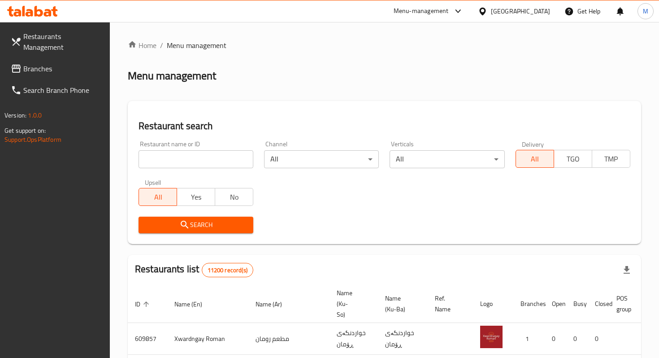
click at [491, 13] on div at bounding box center [484, 11] width 13 height 10
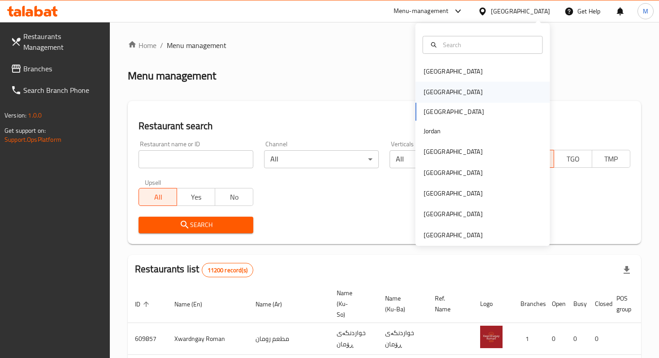
click at [441, 89] on div "[GEOGRAPHIC_DATA]" at bounding box center [452, 92] width 73 height 21
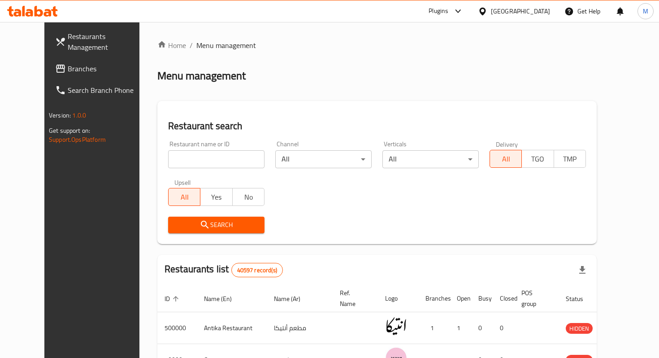
click at [222, 158] on input "search" at bounding box center [216, 159] width 96 height 18
type input "ziko"
click button "Search" at bounding box center [216, 224] width 96 height 17
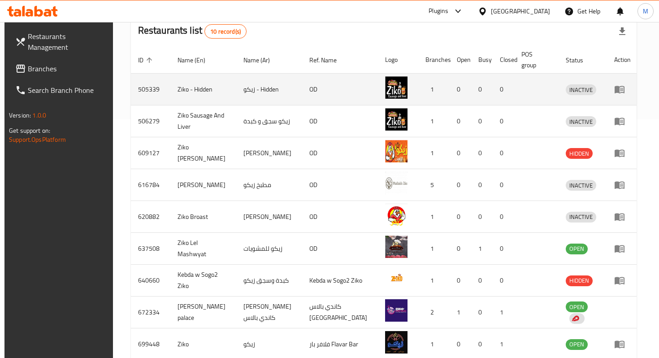
scroll to position [321, 0]
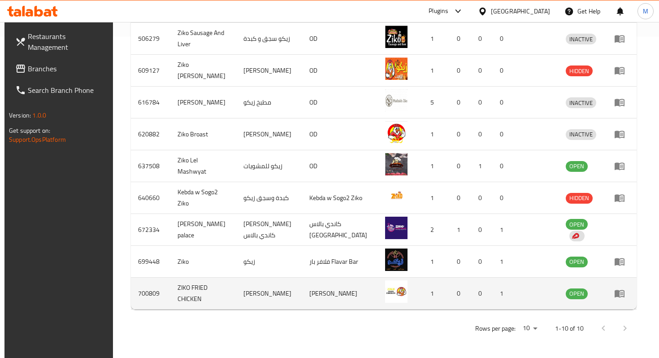
click at [622, 294] on icon "enhanced table" at bounding box center [619, 294] width 10 height 8
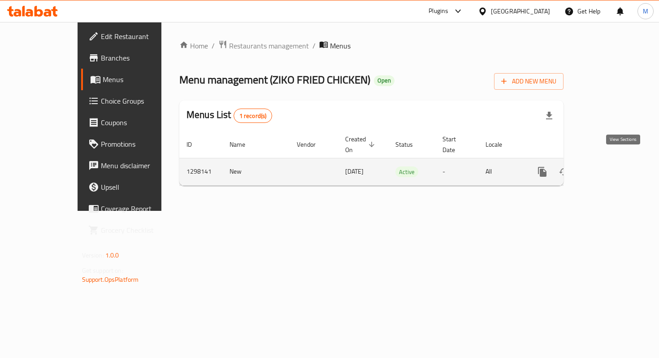
click at [612, 166] on icon "enhanced table" at bounding box center [606, 171] width 11 height 11
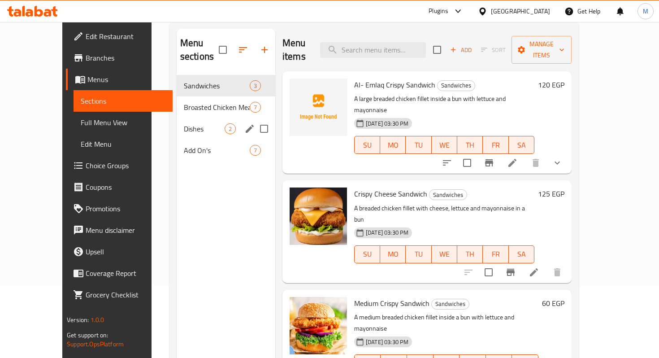
scroll to position [56, 0]
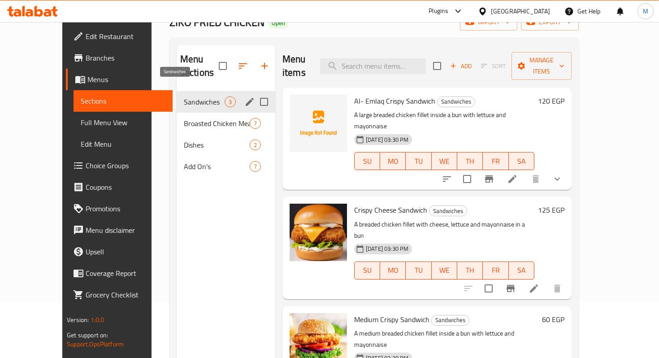
click at [184, 96] on span "Sandwiches" at bounding box center [204, 101] width 41 height 11
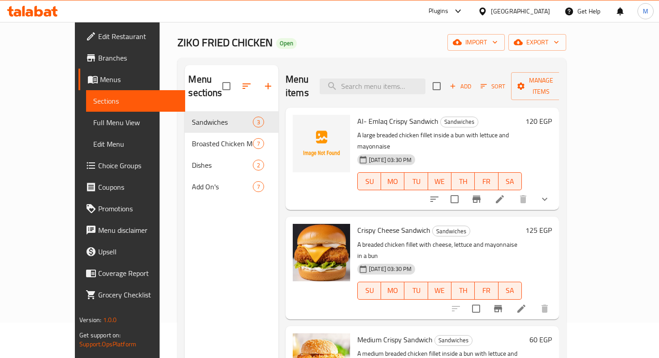
scroll to position [33, 0]
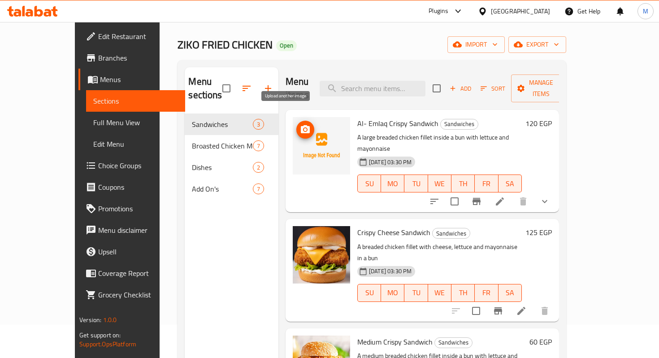
click at [296, 122] on button "upload picture" at bounding box center [305, 130] width 18 height 18
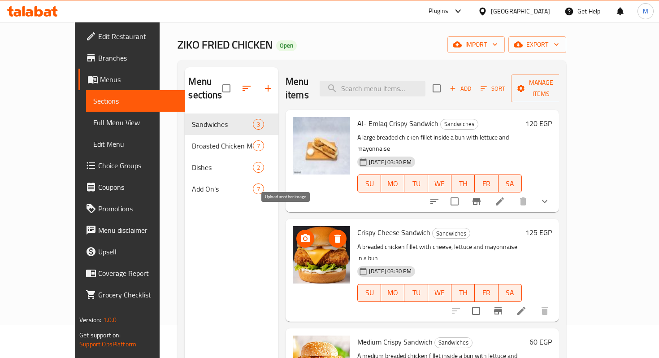
click at [304, 237] on circle "upload picture" at bounding box center [305, 238] width 3 height 3
click at [301, 234] on icon "upload picture" at bounding box center [305, 238] width 9 height 8
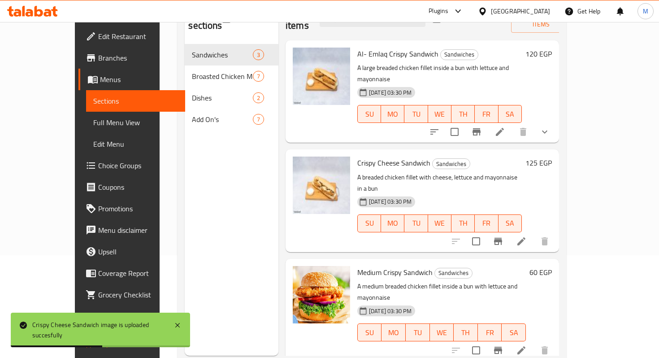
scroll to position [105, 0]
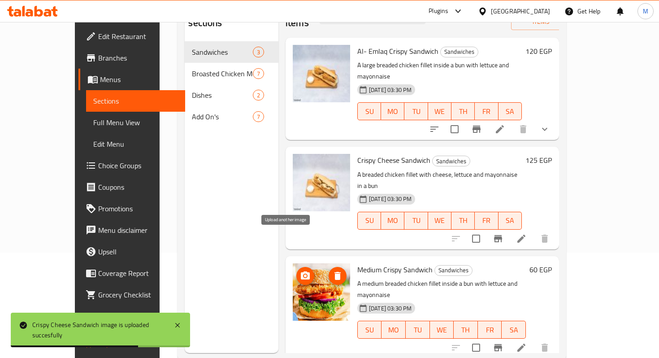
click at [301, 271] on icon "upload picture" at bounding box center [305, 275] width 9 height 8
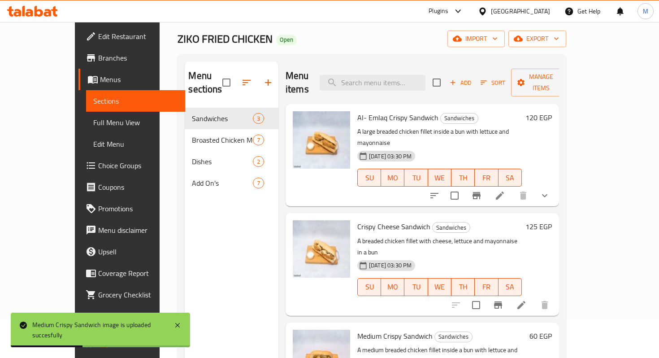
scroll to position [34, 0]
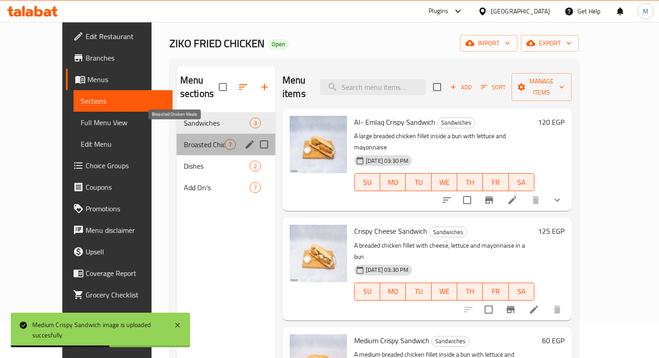
click at [189, 139] on span "Broasted Chicken Meals" at bounding box center [204, 144] width 41 height 11
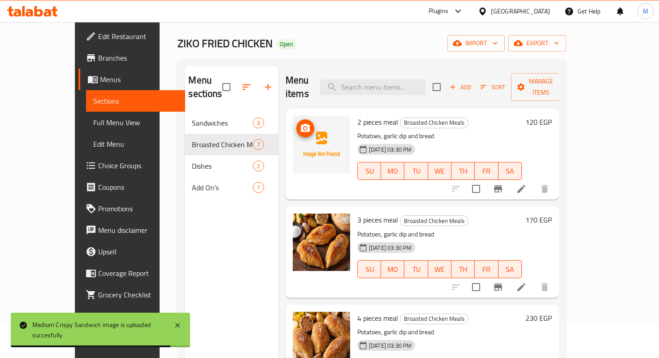
click at [301, 124] on icon "upload picture" at bounding box center [305, 128] width 9 height 8
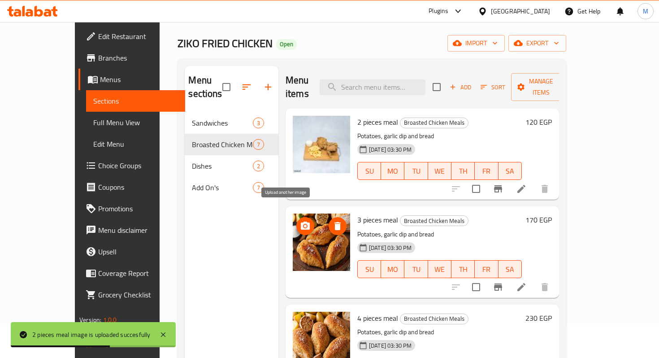
click at [300, 220] on icon "upload picture" at bounding box center [305, 225] width 11 height 11
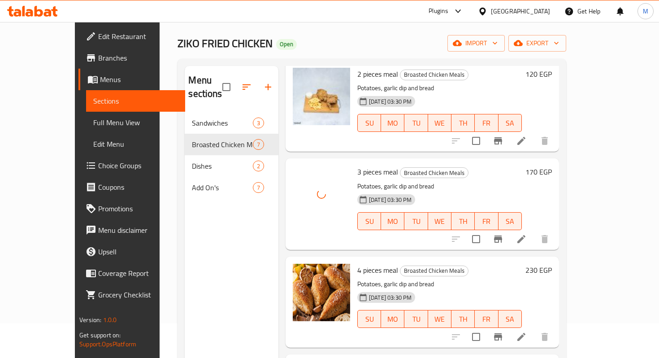
scroll to position [48, 0]
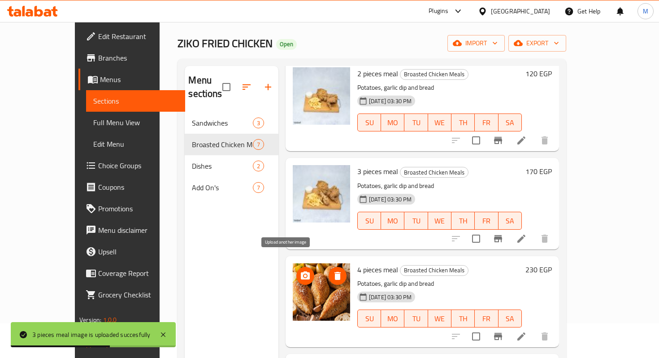
click at [300, 270] on icon "upload picture" at bounding box center [305, 275] width 11 height 11
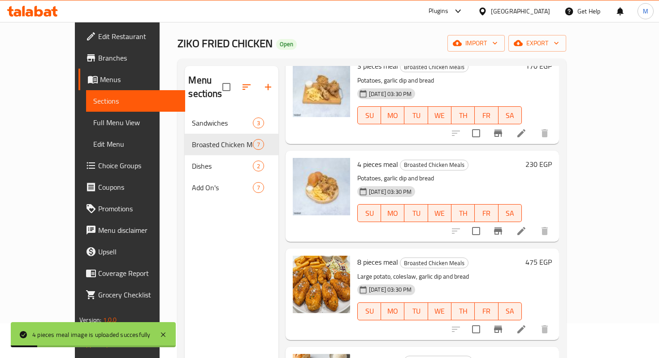
scroll to position [162, 0]
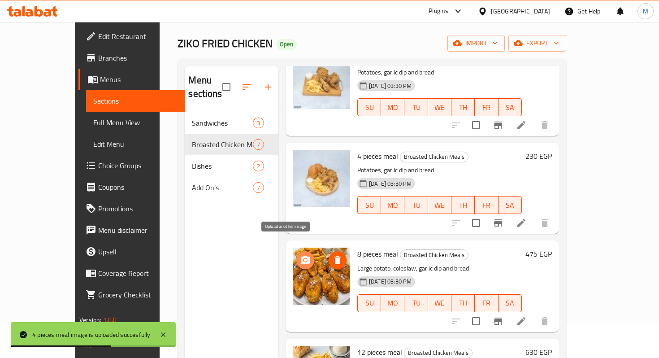
click at [301, 255] on icon "upload picture" at bounding box center [305, 259] width 9 height 8
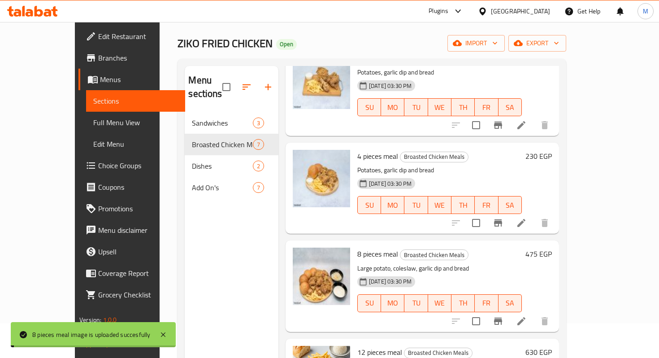
click at [522, 247] on h6 "8 pieces meal Broasted Chicken Meals" at bounding box center [439, 253] width 164 height 13
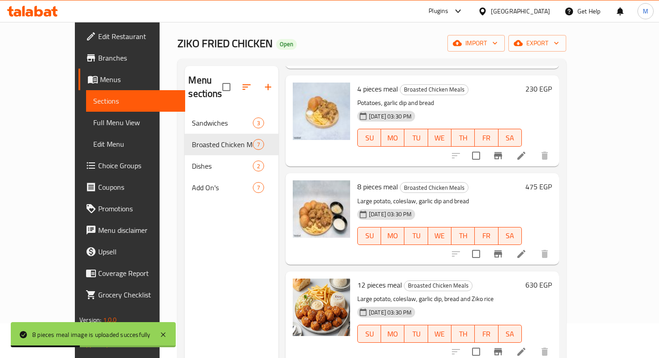
scroll to position [243, 0]
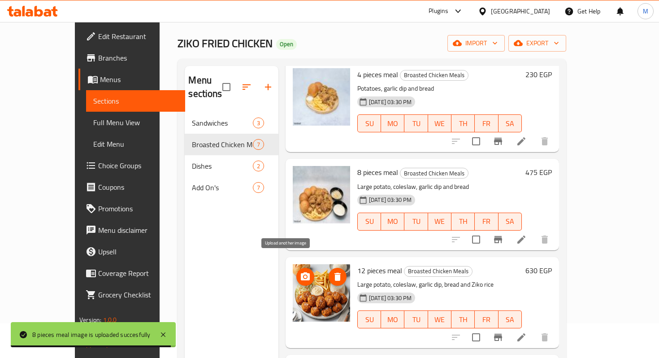
click at [301, 272] on icon "upload picture" at bounding box center [305, 276] width 9 height 8
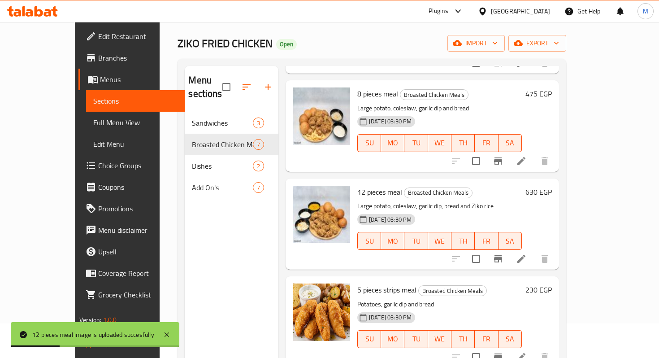
scroll to position [350, 0]
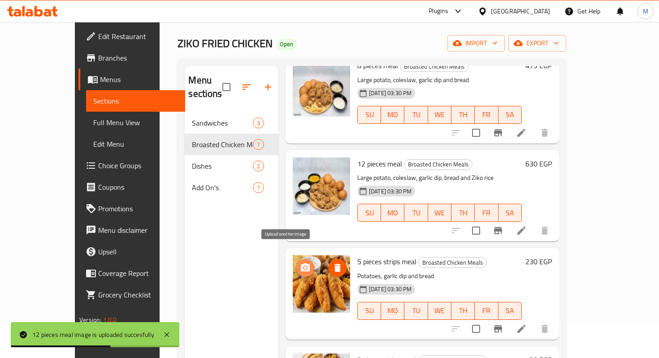
click at [304, 266] on circle "upload picture" at bounding box center [305, 267] width 3 height 3
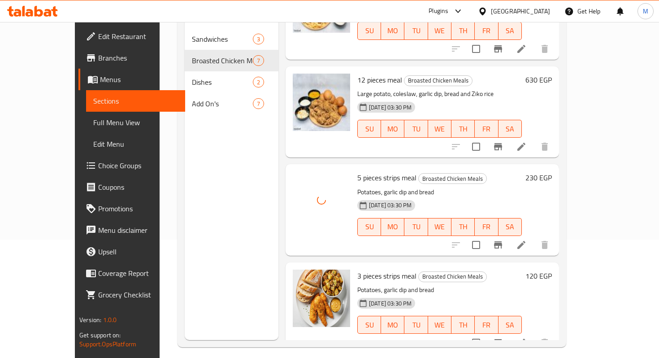
scroll to position [120, 0]
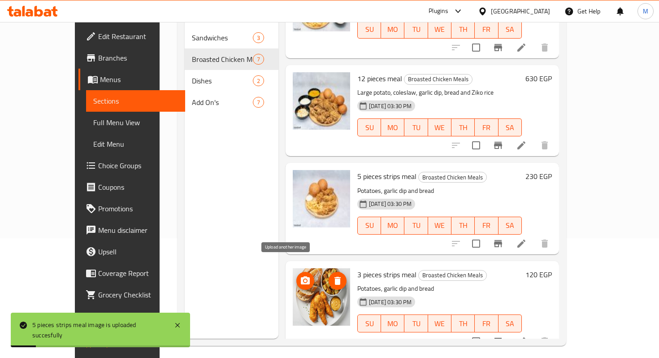
click at [301, 276] on icon "upload picture" at bounding box center [305, 280] width 9 height 8
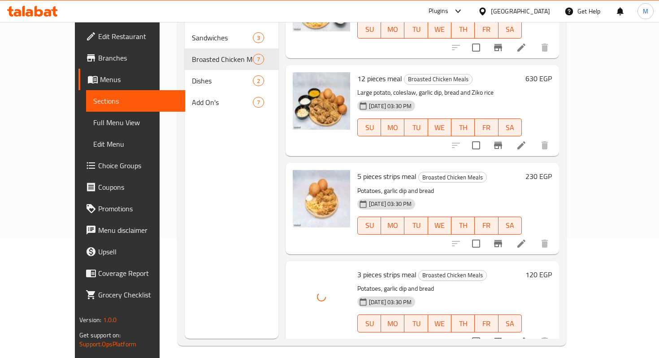
scroll to position [125, 0]
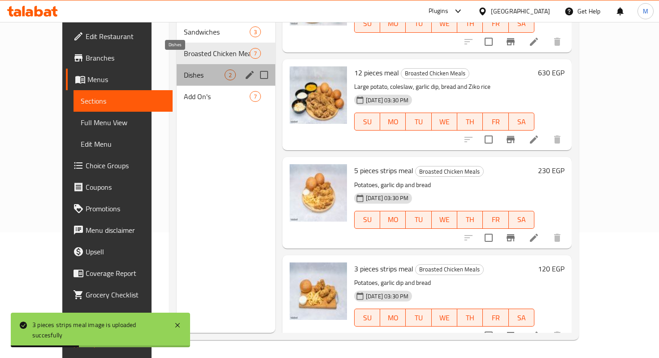
click at [184, 69] on span "Dishes" at bounding box center [204, 74] width 41 height 11
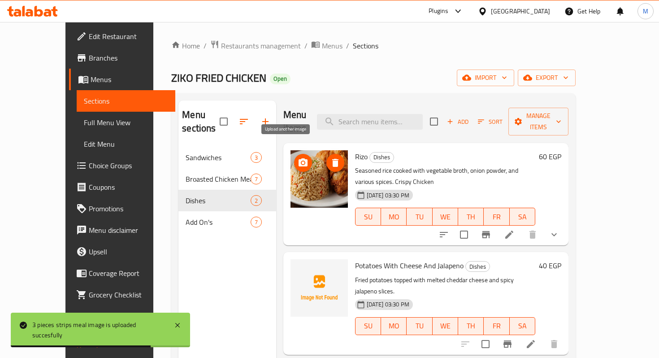
click at [298, 158] on icon "upload picture" at bounding box center [302, 162] width 9 height 8
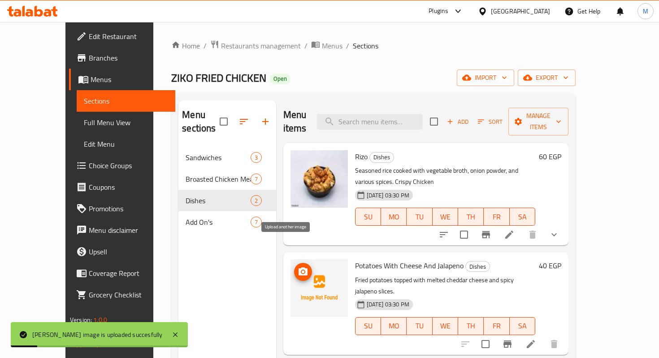
click at [298, 267] on icon "upload picture" at bounding box center [302, 271] width 9 height 8
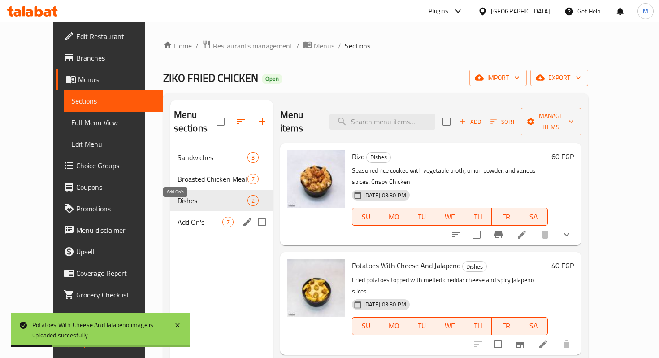
click at [185, 216] on span "Add On's" at bounding box center [199, 221] width 45 height 11
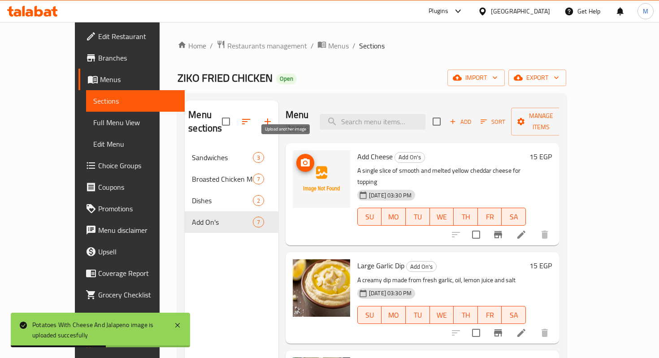
click at [300, 157] on icon "upload picture" at bounding box center [305, 162] width 11 height 11
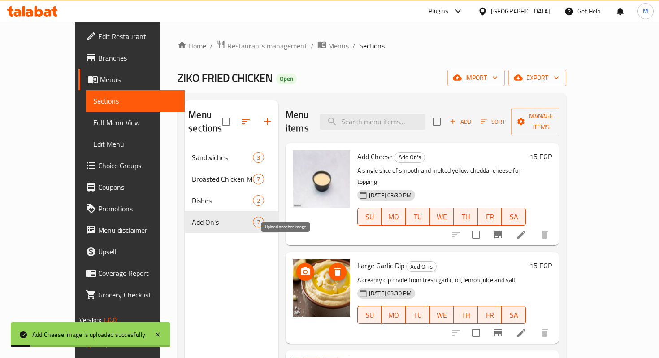
click at [300, 266] on icon "upload picture" at bounding box center [305, 271] width 11 height 11
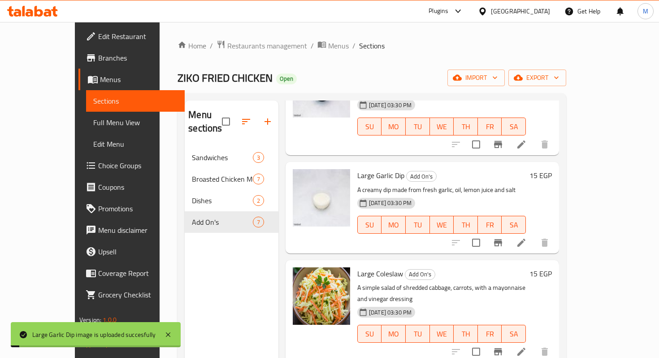
scroll to position [91, 0]
click at [296, 274] on span "upload picture" at bounding box center [305, 279] width 18 height 11
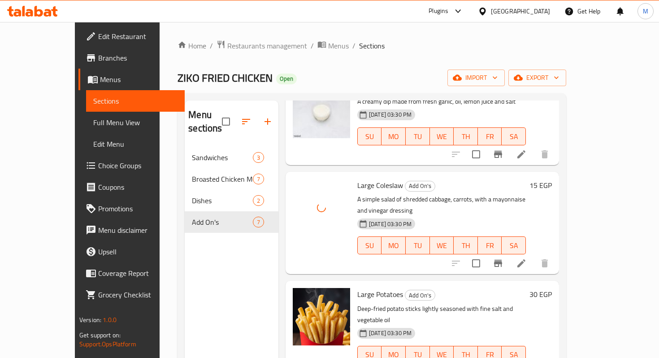
scroll to position [180, 0]
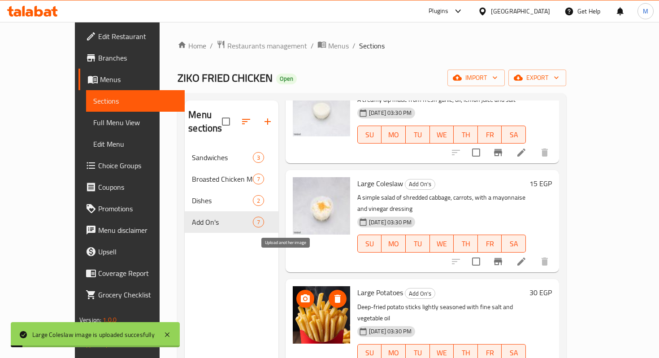
click at [301, 294] on icon "upload picture" at bounding box center [305, 298] width 9 height 8
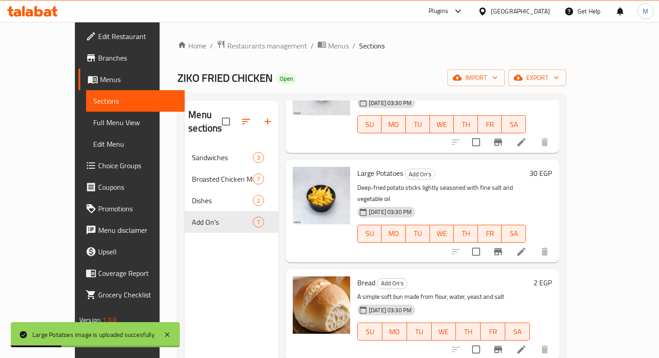
scroll to position [332, 0]
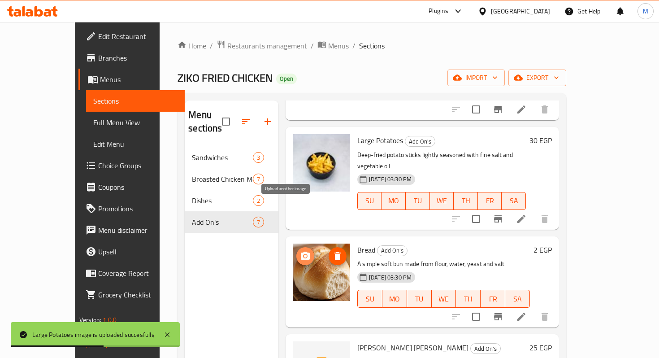
click at [301, 251] on icon "upload picture" at bounding box center [305, 255] width 9 height 8
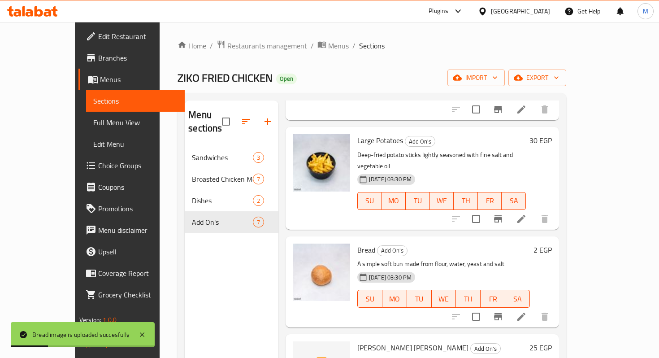
scroll to position [350, 0]
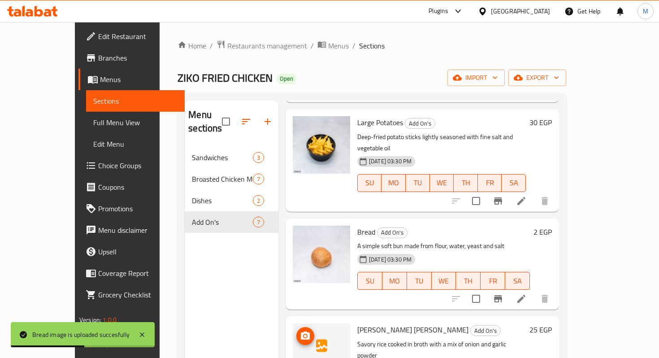
click at [301, 331] on icon "upload picture" at bounding box center [305, 335] width 9 height 8
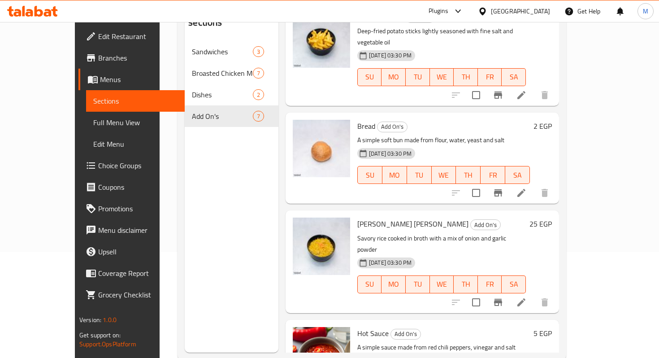
scroll to position [125, 0]
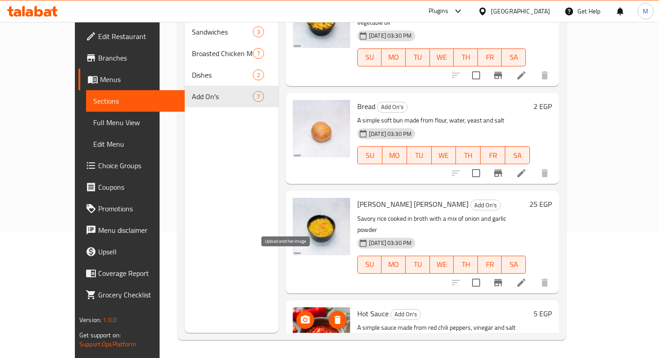
click at [296, 310] on button "upload picture" at bounding box center [305, 319] width 18 height 18
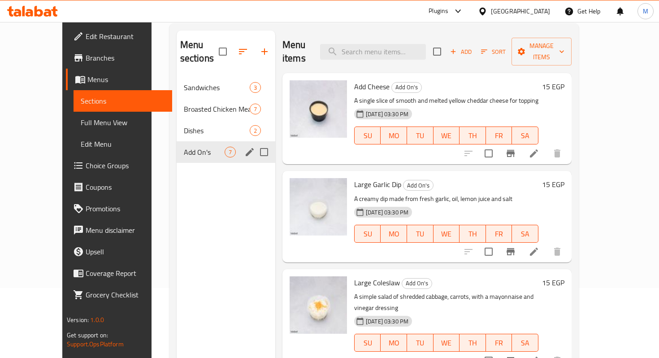
scroll to position [0, 0]
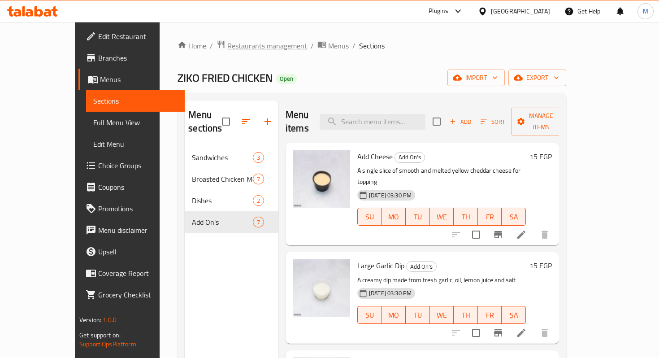
click at [227, 47] on span "Restaurants management" at bounding box center [267, 45] width 80 height 11
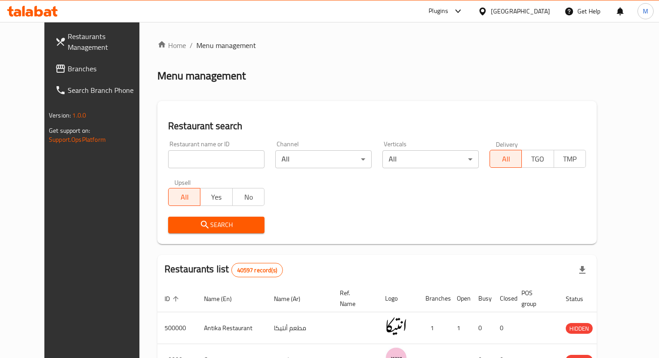
click at [203, 172] on div "Restaurant name or ID Restaurant name or ID" at bounding box center [216, 154] width 107 height 38
click at [200, 163] on input "search" at bounding box center [216, 159] width 96 height 18
paste input "كريست سوشي"
type input "كريست سوشي"
click button "Search" at bounding box center [216, 224] width 96 height 17
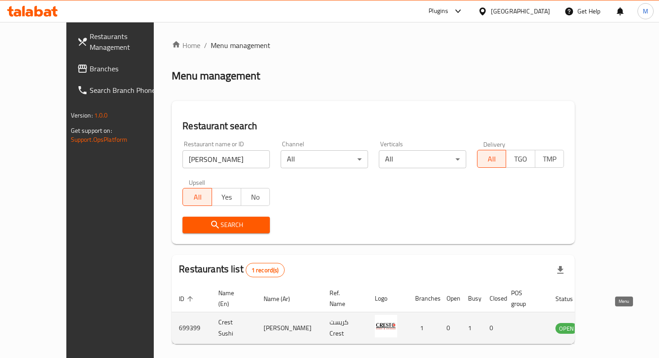
click at [612, 324] on icon "enhanced table" at bounding box center [608, 328] width 10 height 8
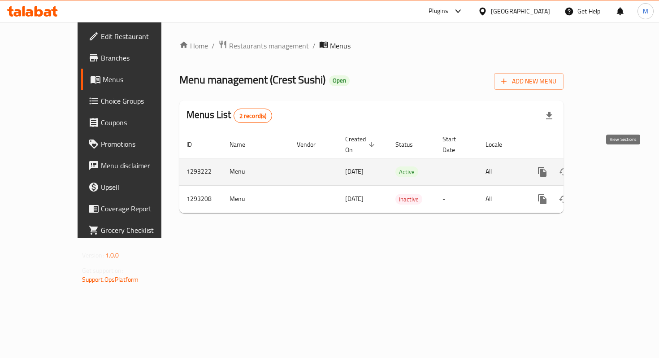
click at [612, 166] on icon "enhanced table" at bounding box center [606, 171] width 11 height 11
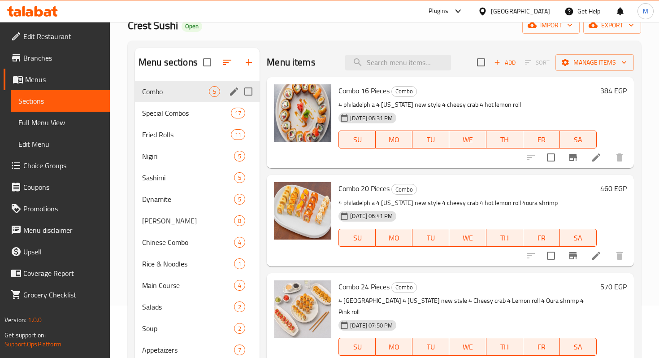
scroll to position [50, 0]
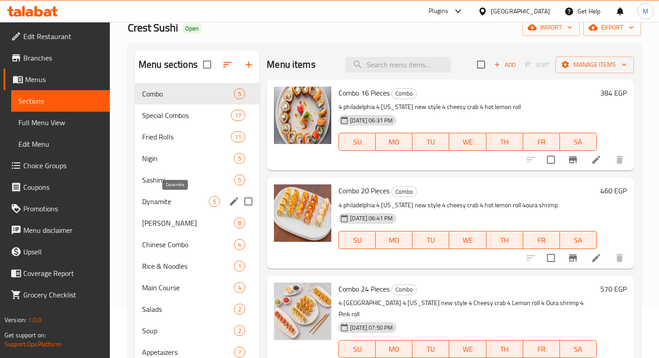
click at [160, 198] on span "Dynamite" at bounding box center [175, 201] width 67 height 11
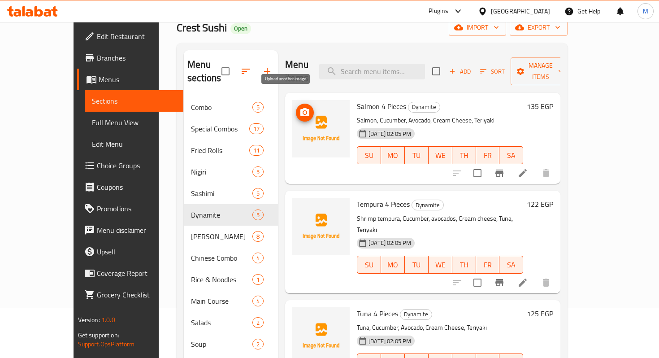
click at [299, 107] on icon "upload picture" at bounding box center [304, 112] width 11 height 11
click at [418, 69] on input "search" at bounding box center [372, 72] width 106 height 16
type input "G"
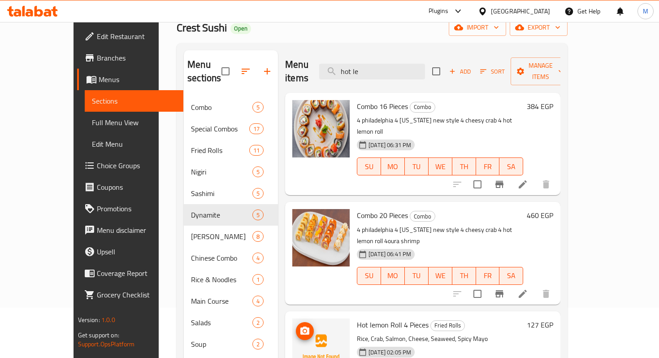
click at [296, 322] on button "upload picture" at bounding box center [305, 331] width 18 height 18
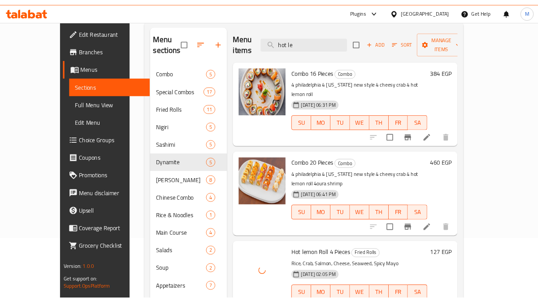
scroll to position [80, 0]
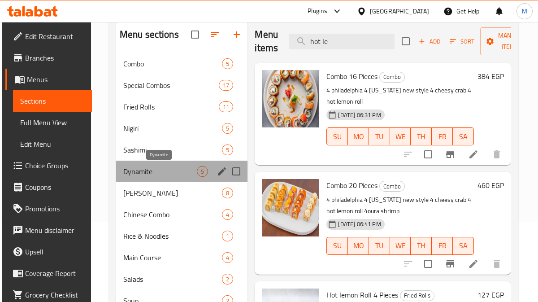
click at [167, 175] on span "Dynamite" at bounding box center [160, 171] width 74 height 11
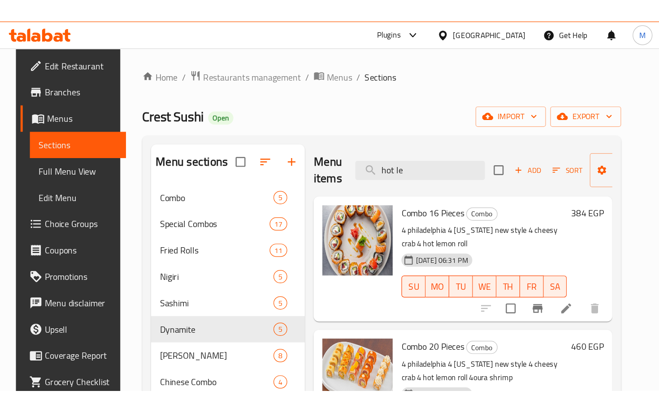
scroll to position [14, 0]
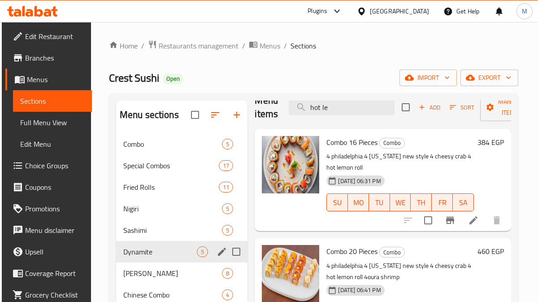
click at [157, 256] on span "Dynamite" at bounding box center [160, 251] width 74 height 11
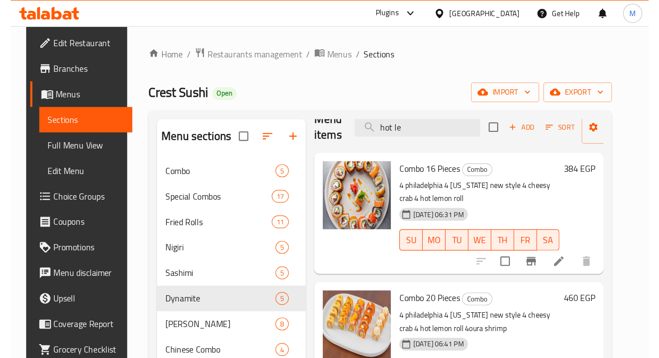
scroll to position [0, 0]
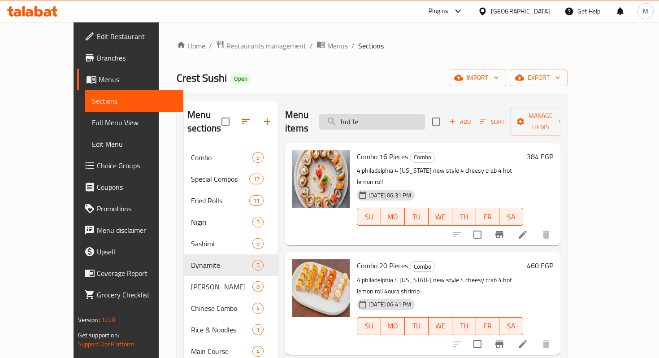
click at [395, 115] on input "hot le" at bounding box center [372, 122] width 106 height 16
type input "h"
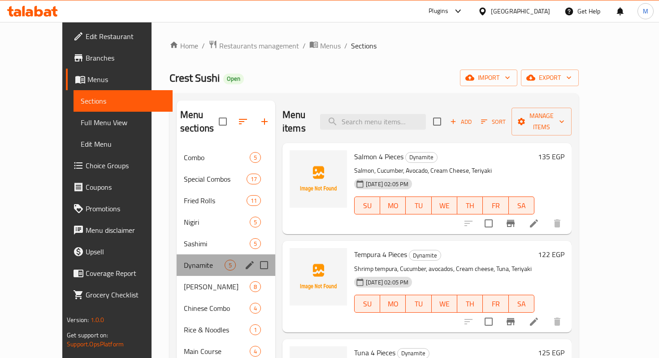
click at [177, 254] on div "Dynamite 5" at bounding box center [226, 265] width 99 height 22
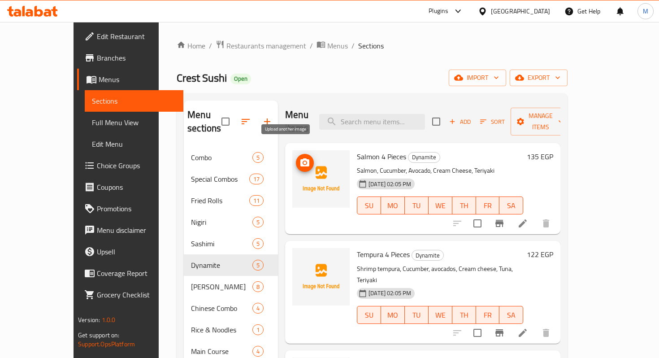
click at [300, 158] on icon "upload picture" at bounding box center [304, 162] width 9 height 8
click at [419, 121] on input "search" at bounding box center [372, 122] width 106 height 16
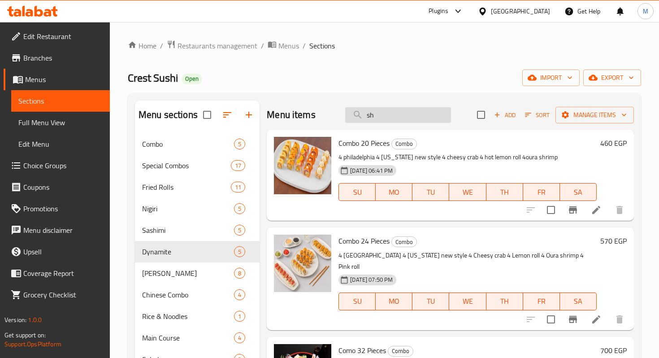
type input "s"
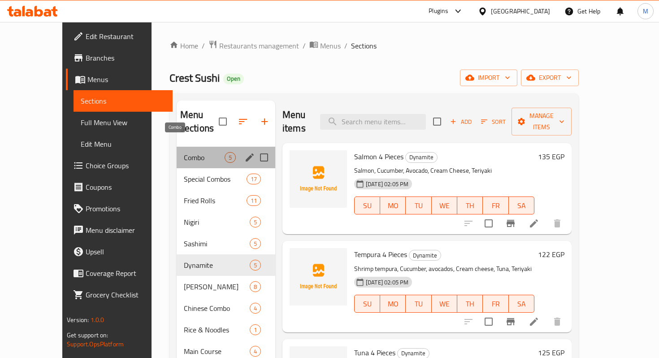
click at [184, 152] on span "Combo" at bounding box center [204, 157] width 41 height 11
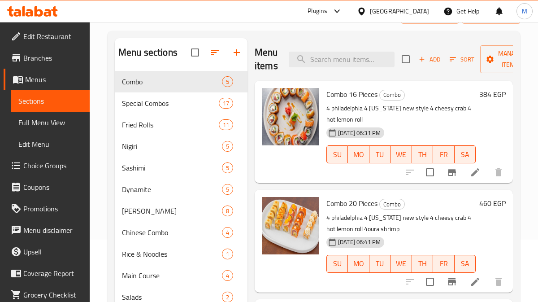
scroll to position [109, 0]
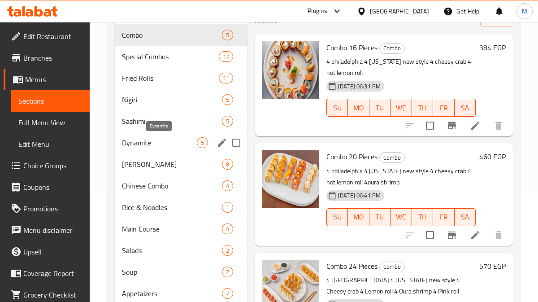
click at [141, 143] on span "Dynamite" at bounding box center [159, 142] width 75 height 11
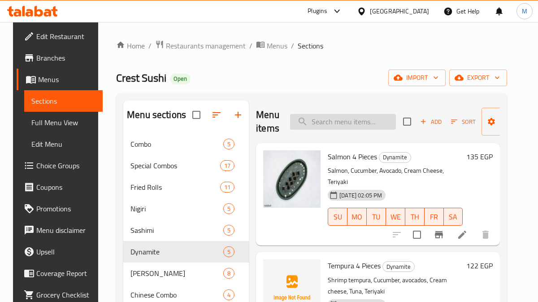
click at [338, 125] on input "search" at bounding box center [343, 122] width 106 height 16
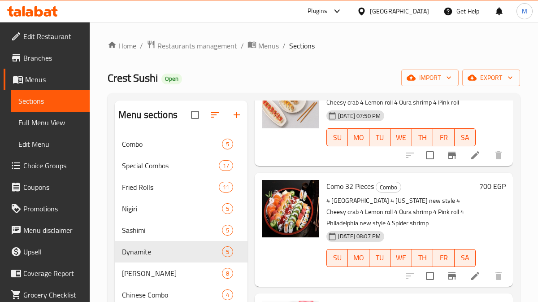
scroll to position [146, 0]
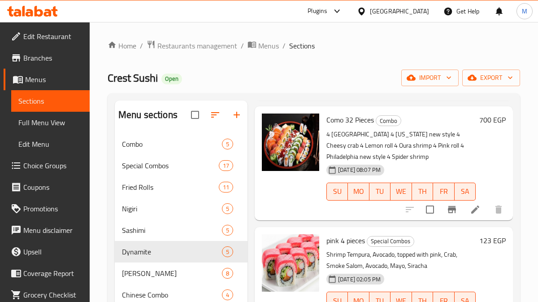
type input "pink"
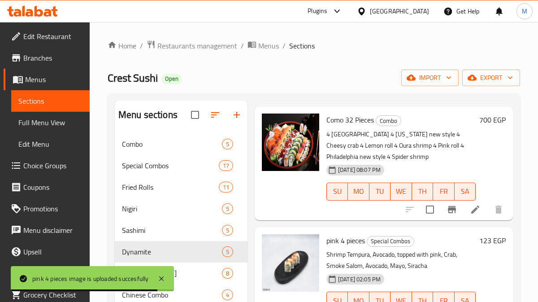
scroll to position [0, 0]
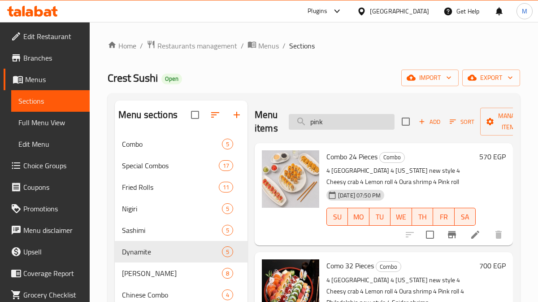
click at [340, 125] on input "pink" at bounding box center [342, 122] width 106 height 16
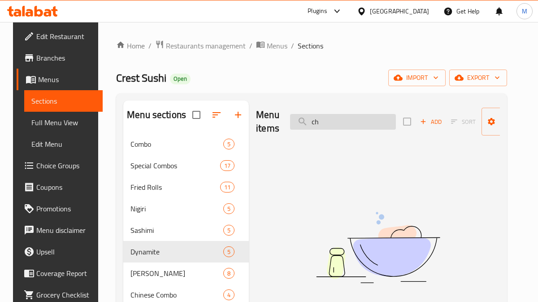
type input "c"
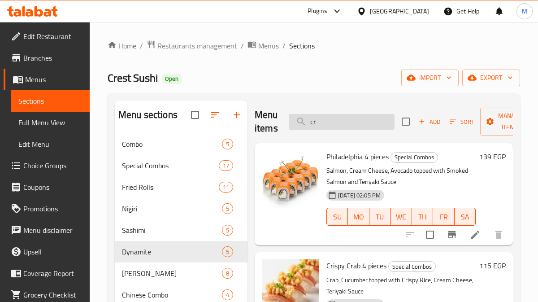
type input "c"
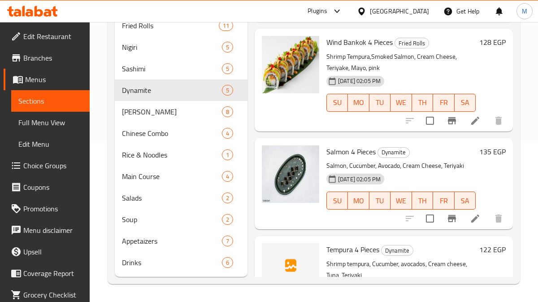
scroll to position [2416, 0]
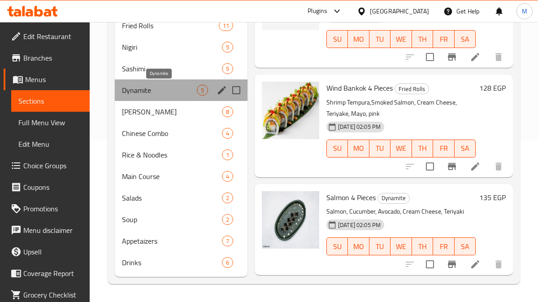
click at [144, 86] on span "Dynamite" at bounding box center [159, 90] width 75 height 11
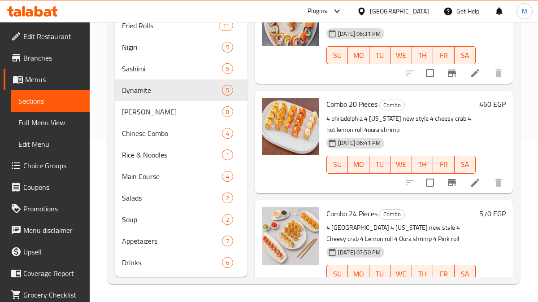
scroll to position [0, 0]
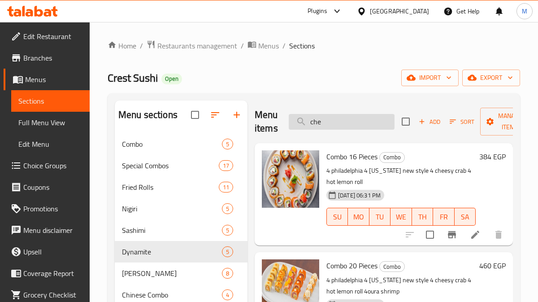
click at [335, 122] on input "che" at bounding box center [342, 122] width 106 height 16
type input "c"
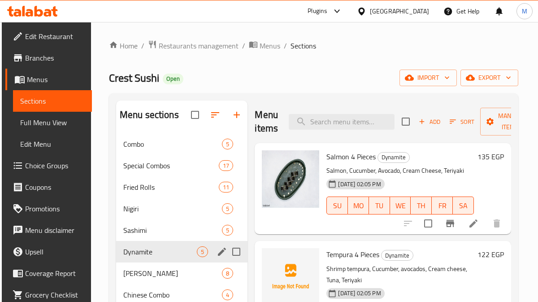
click at [155, 249] on span "Dynamite" at bounding box center [160, 251] width 74 height 11
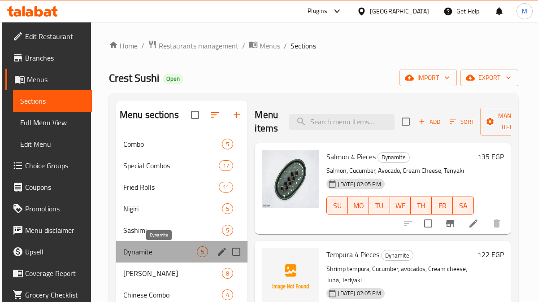
click at [134, 253] on span "Dynamite" at bounding box center [160, 251] width 74 height 11
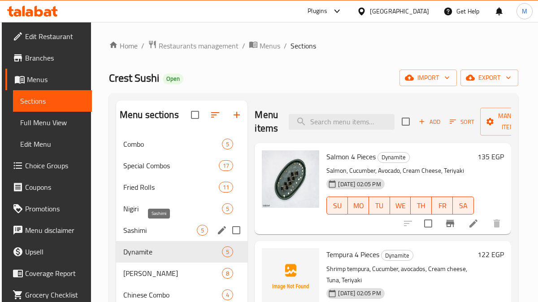
click at [135, 229] on span "Sashimi" at bounding box center [160, 229] width 74 height 11
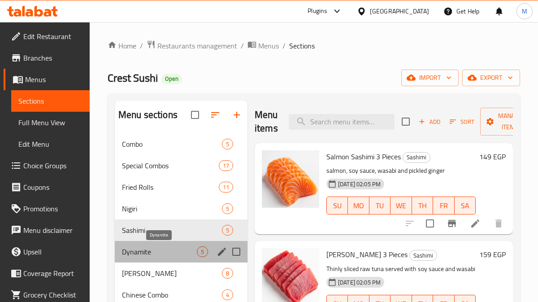
click at [139, 254] on span "Dynamite" at bounding box center [159, 251] width 75 height 11
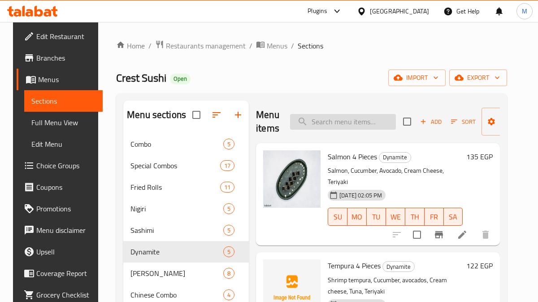
click at [328, 120] on input "search" at bounding box center [343, 122] width 106 height 16
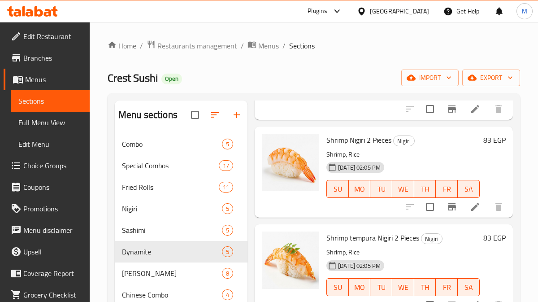
scroll to position [2208, 0]
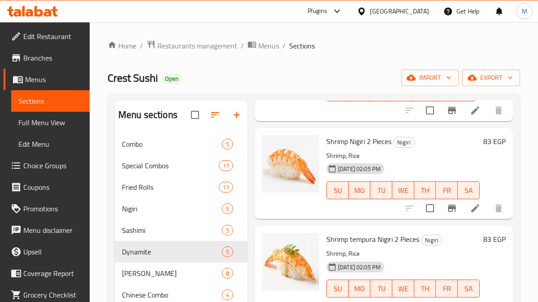
type input "shrimp"
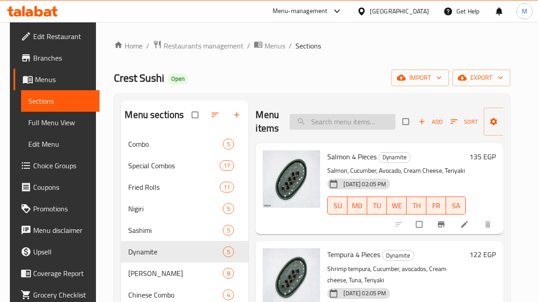
click at [328, 133] on div "Menu items Add Sort Manage items" at bounding box center [378, 121] width 247 height 43
click at [329, 124] on input "search" at bounding box center [342, 122] width 106 height 16
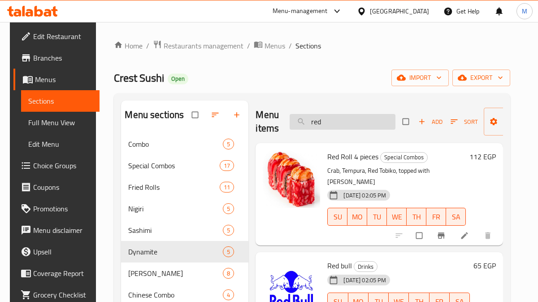
type input "red"
click at [349, 158] on span "Red Roll 4 pieces" at bounding box center [352, 156] width 51 height 13
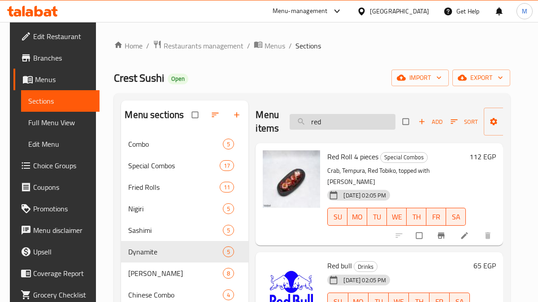
click at [329, 121] on input "red" at bounding box center [342, 122] width 106 height 16
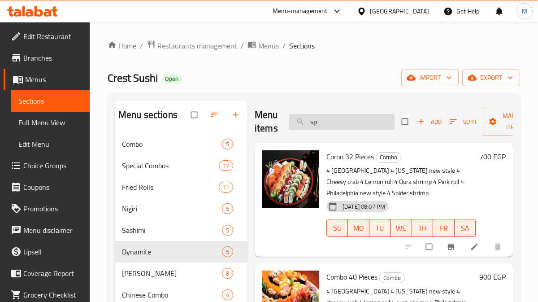
type input "s"
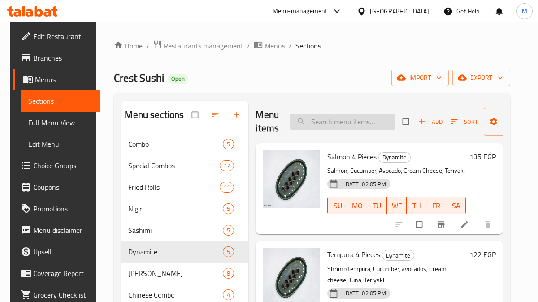
scroll to position [14, 0]
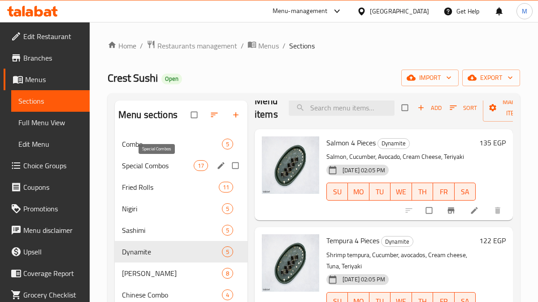
click at [167, 163] on span "Special Combos" at bounding box center [158, 165] width 72 height 11
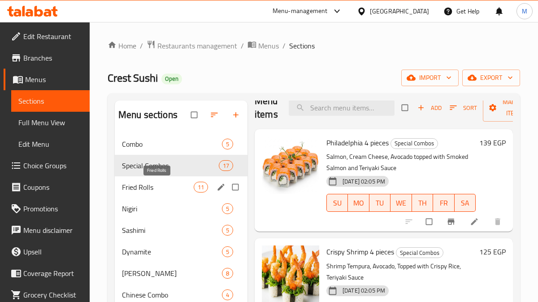
click at [153, 183] on span "Fried Rolls" at bounding box center [158, 186] width 72 height 11
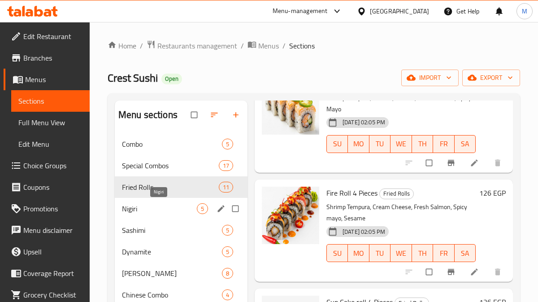
click at [139, 206] on span "Nigiri" at bounding box center [159, 208] width 75 height 11
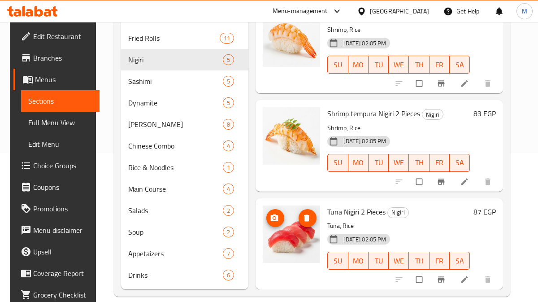
scroll to position [161, 0]
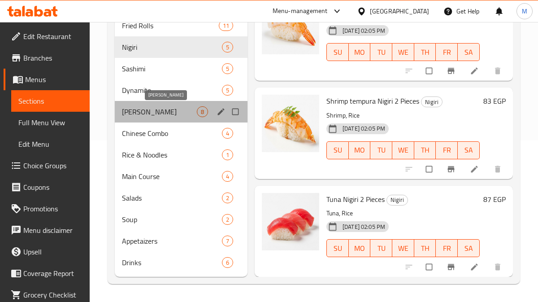
click at [159, 110] on span "Hoso-Maki" at bounding box center [159, 111] width 75 height 11
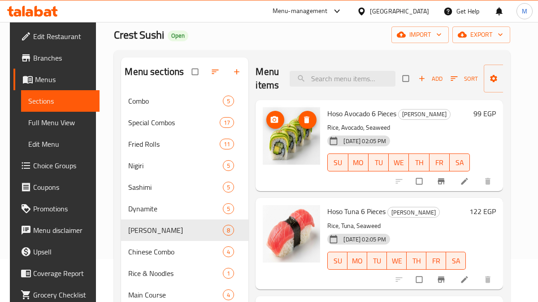
scroll to position [42, 0]
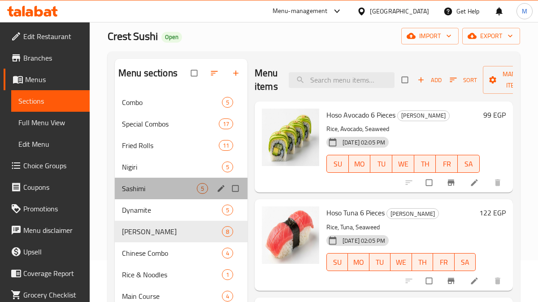
click at [161, 193] on span "Sashimi" at bounding box center [159, 188] width 75 height 11
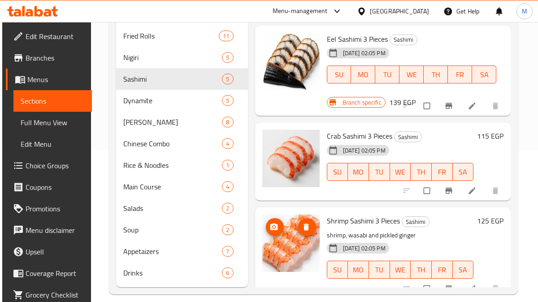
scroll to position [161, 0]
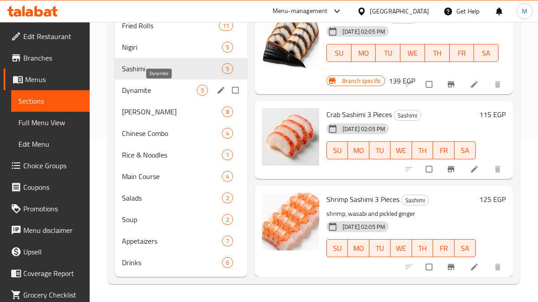
click at [170, 92] on span "Dynamite" at bounding box center [159, 90] width 75 height 11
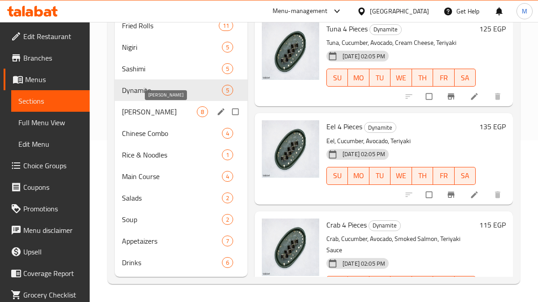
click at [158, 116] on span "Hoso-Maki" at bounding box center [159, 111] width 75 height 11
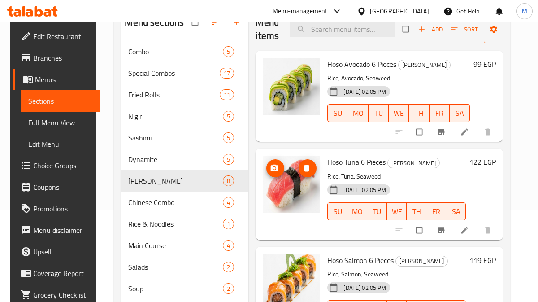
scroll to position [83, 0]
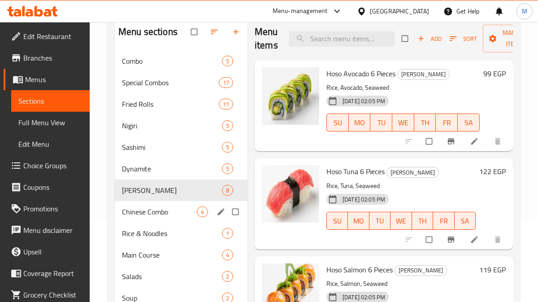
click at [159, 216] on span "Chinese Combo" at bounding box center [159, 211] width 75 height 11
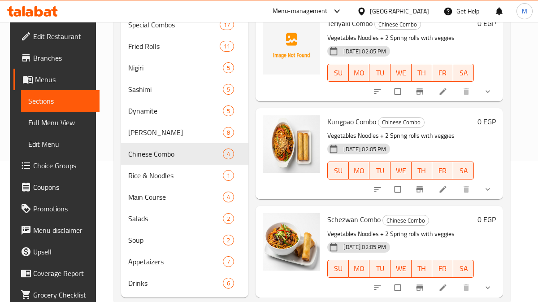
scroll to position [161, 0]
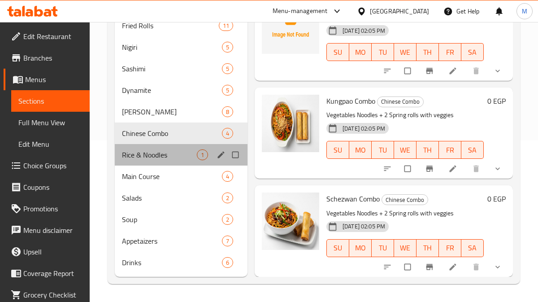
click at [140, 160] on div "Rice & Noodles 1" at bounding box center [181, 155] width 133 height 22
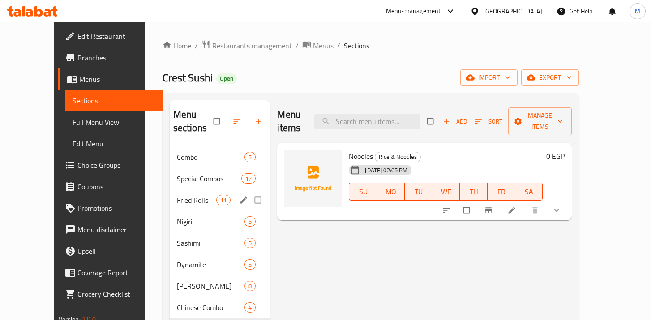
click at [170, 192] on div "Fried Rolls 11" at bounding box center [220, 201] width 101 height 22
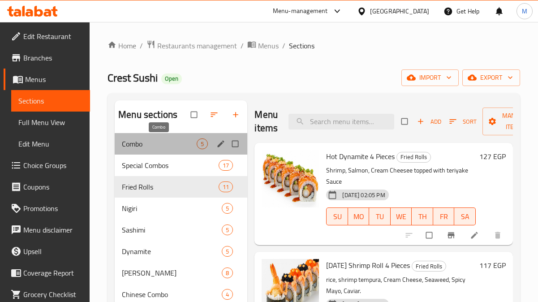
click at [142, 144] on span "Combo" at bounding box center [159, 143] width 75 height 11
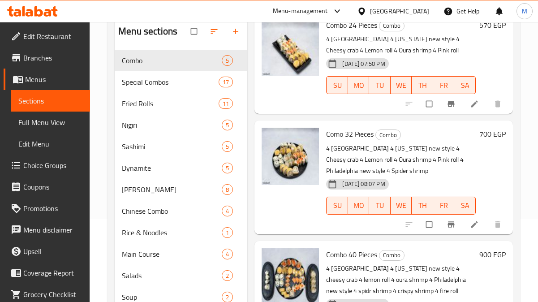
scroll to position [76, 0]
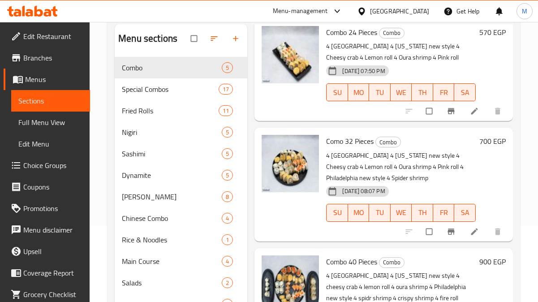
click at [139, 111] on span "Fried Rolls" at bounding box center [170, 110] width 97 height 11
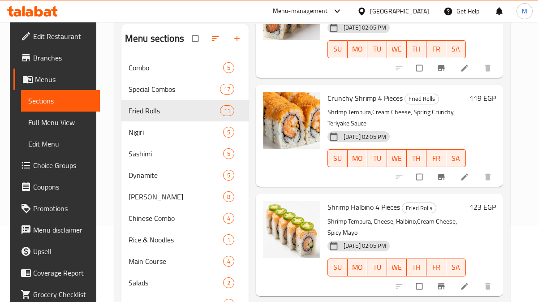
scroll to position [638, 0]
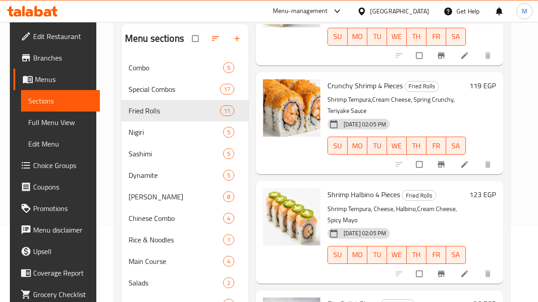
click at [394, 188] on span "Shrimp Halbino 4 Pieces" at bounding box center [364, 194] width 73 height 13
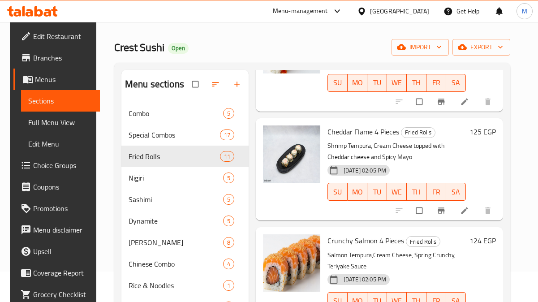
scroll to position [420, 0]
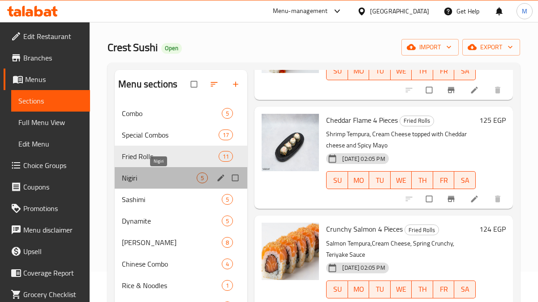
click at [143, 178] on span "Nigiri" at bounding box center [159, 177] width 75 height 11
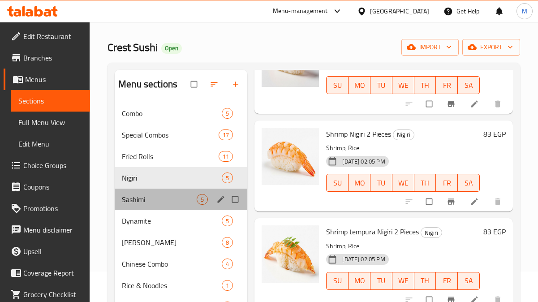
click at [159, 204] on div "Sashimi 5" at bounding box center [181, 200] width 133 height 22
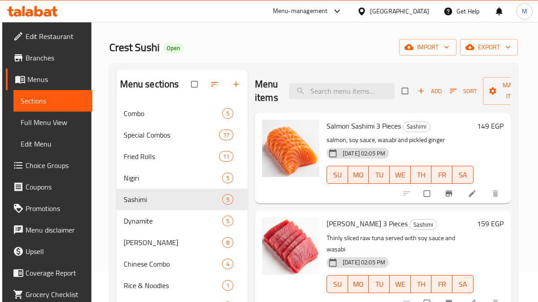
click at [154, 242] on span "Hoso-Maki" at bounding box center [173, 242] width 99 height 11
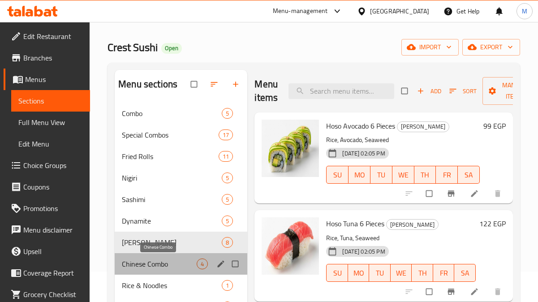
click at [172, 264] on span "Chinese Combo" at bounding box center [159, 264] width 75 height 11
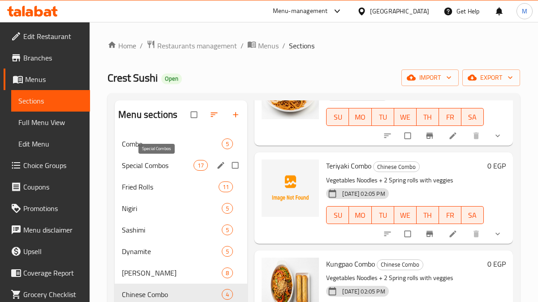
click at [151, 168] on span "Special Combos" at bounding box center [158, 165] width 72 height 11
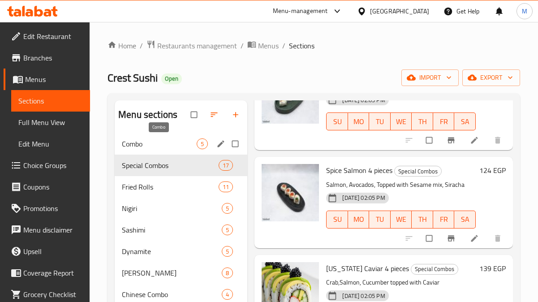
click at [167, 145] on span "Combo" at bounding box center [159, 143] width 75 height 11
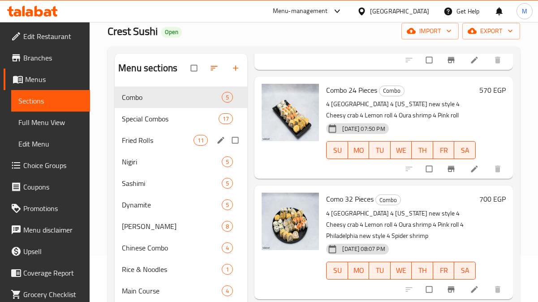
scroll to position [47, 0]
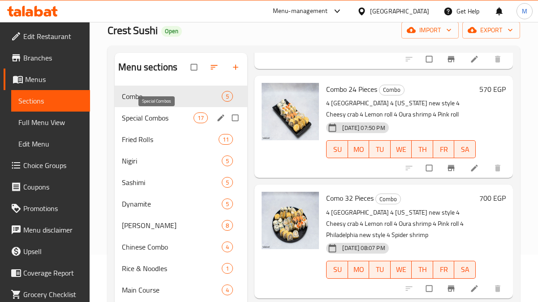
click at [183, 122] on span "Special Combos" at bounding box center [158, 117] width 72 height 11
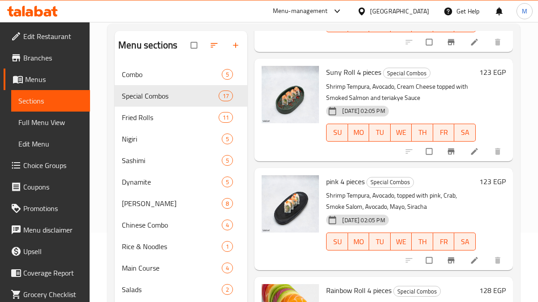
scroll to position [64, 0]
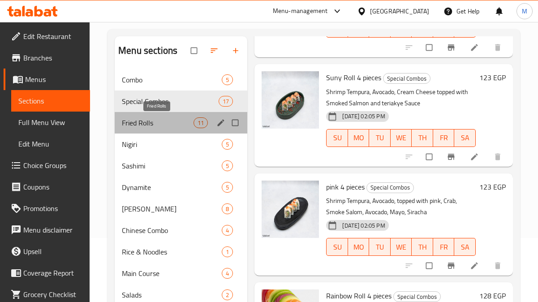
click at [159, 127] on span "Fried Rolls" at bounding box center [158, 122] width 72 height 11
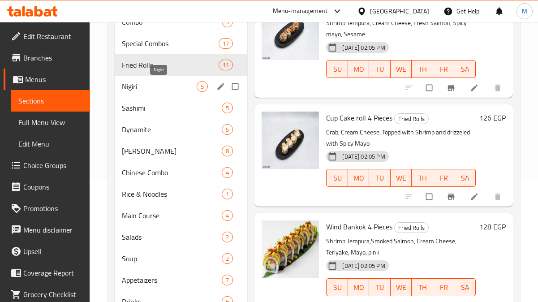
click at [168, 86] on span "Nigiri" at bounding box center [159, 86] width 75 height 11
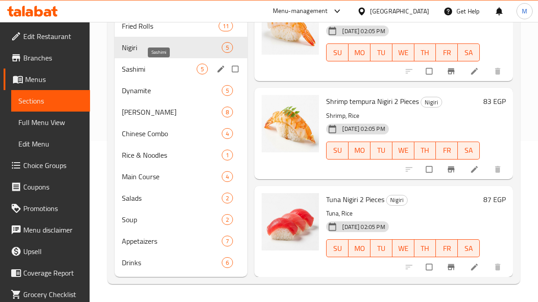
click at [158, 69] on span "Sashimi" at bounding box center [159, 69] width 75 height 11
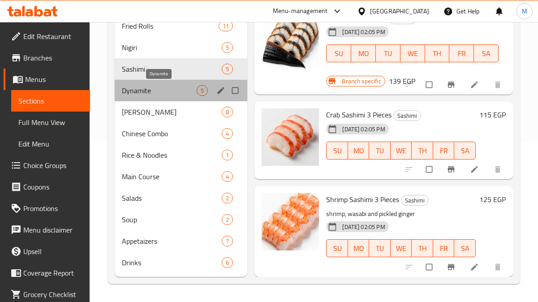
click at [151, 94] on span "Dynamite" at bounding box center [159, 90] width 75 height 11
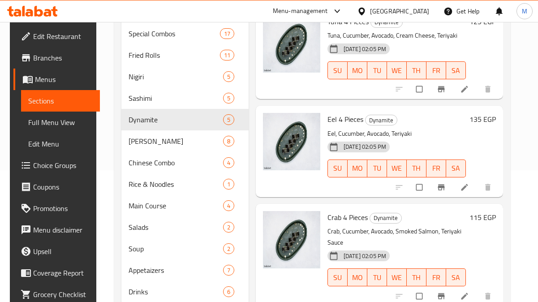
scroll to position [134, 0]
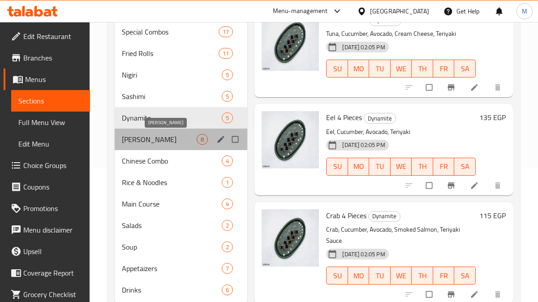
click at [165, 138] on span "Hoso-Maki" at bounding box center [159, 139] width 75 height 11
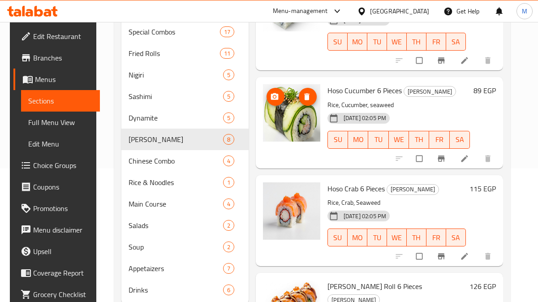
scroll to position [481, 0]
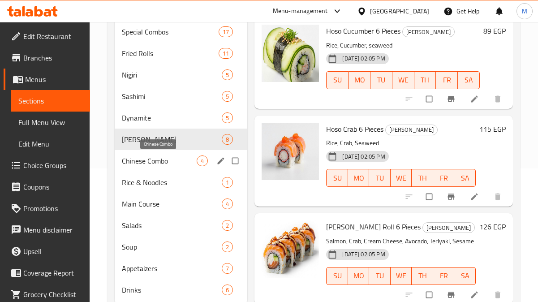
click at [157, 164] on span "Chinese Combo" at bounding box center [159, 160] width 75 height 11
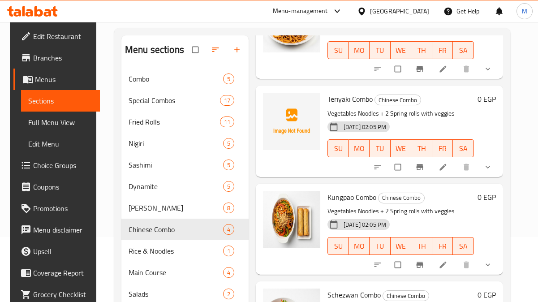
scroll to position [161, 0]
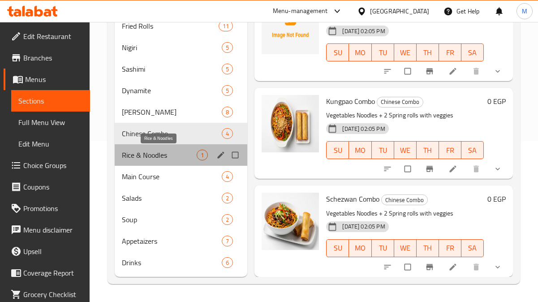
click at [155, 155] on span "Rice & Noodles" at bounding box center [159, 155] width 75 height 11
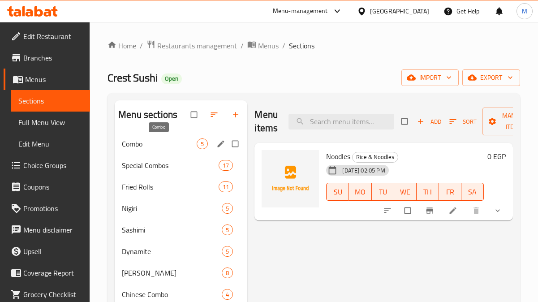
click at [133, 142] on span "Combo" at bounding box center [159, 143] width 75 height 11
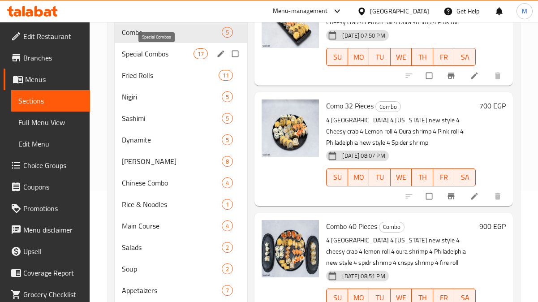
click at [153, 49] on span "Special Combos" at bounding box center [158, 53] width 72 height 11
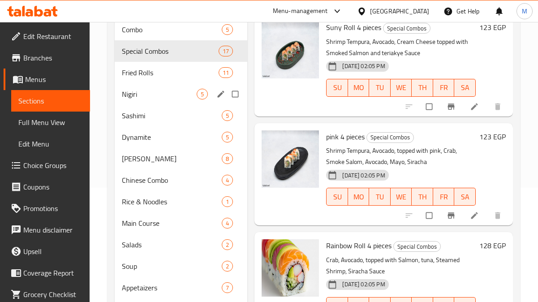
scroll to position [97, 0]
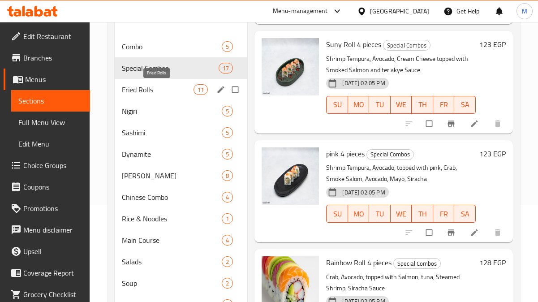
click at [151, 94] on span "Fried Rolls" at bounding box center [158, 89] width 72 height 11
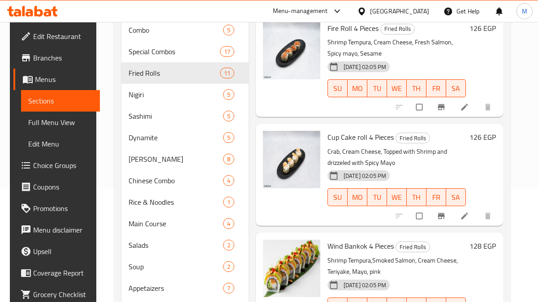
scroll to position [161, 0]
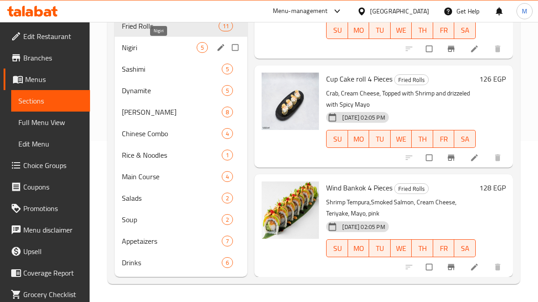
click at [168, 50] on span "Nigiri" at bounding box center [159, 47] width 75 height 11
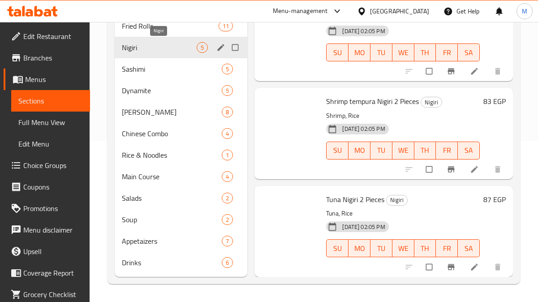
scroll to position [188, 0]
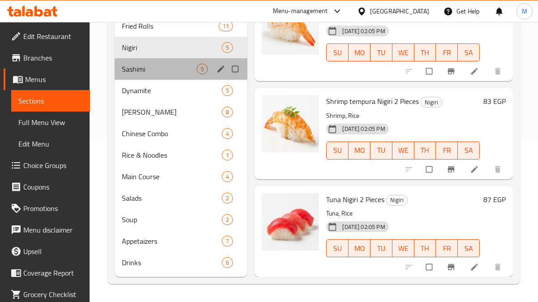
click at [163, 78] on div "Sashimi 5" at bounding box center [181, 69] width 133 height 22
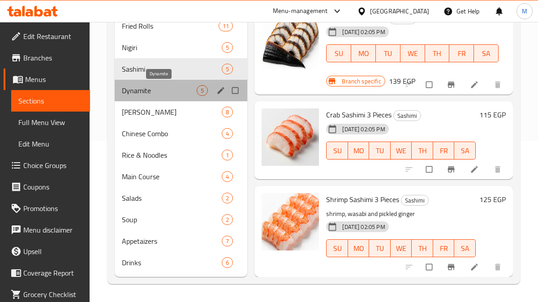
click at [173, 95] on span "Dynamite" at bounding box center [159, 90] width 75 height 11
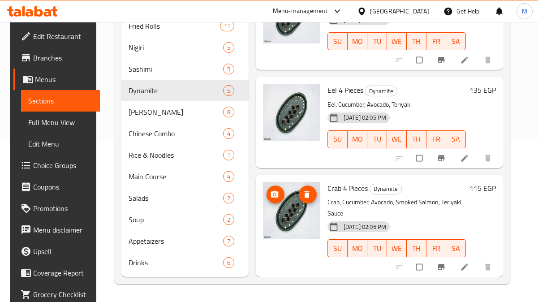
scroll to position [161, 0]
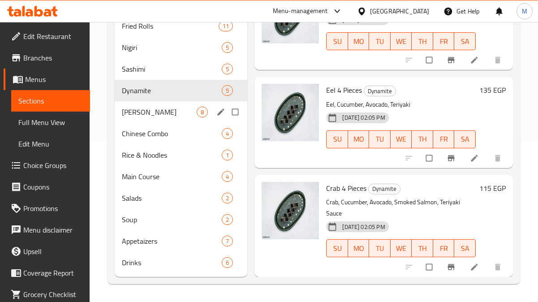
click at [165, 117] on div "Hoso-Maki 8" at bounding box center [181, 112] width 133 height 22
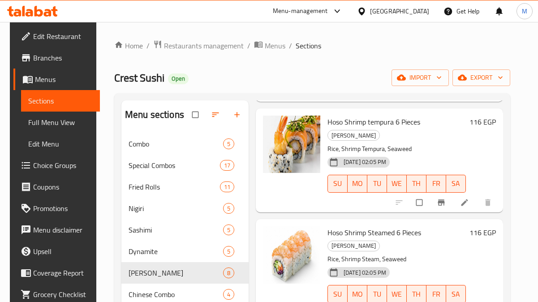
scroll to position [420, 0]
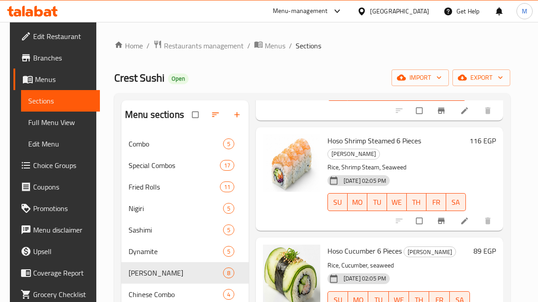
click at [414, 12] on div "[GEOGRAPHIC_DATA]" at bounding box center [399, 11] width 59 height 10
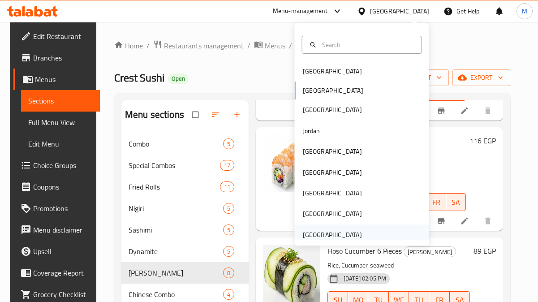
click at [328, 232] on div "[GEOGRAPHIC_DATA]" at bounding box center [332, 235] width 59 height 10
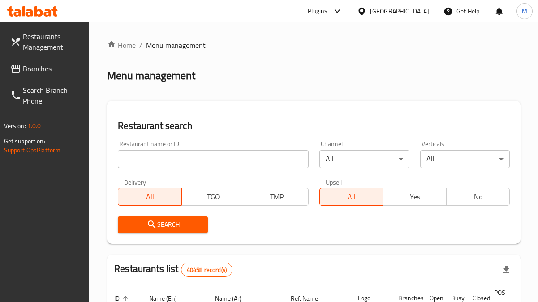
click at [186, 161] on input "search" at bounding box center [213, 159] width 191 height 18
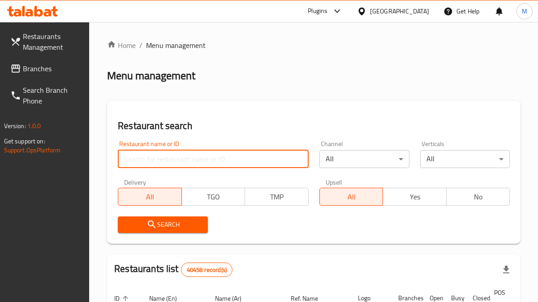
paste input "Golden Crust"
type input "Golden Crust"
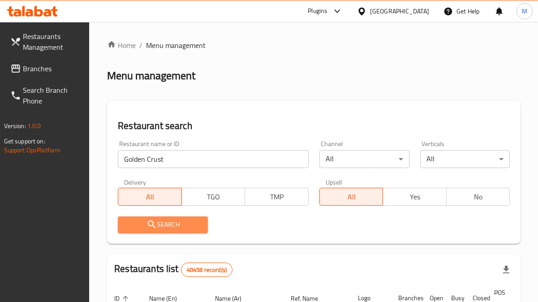
click at [177, 226] on span "Search" at bounding box center [163, 224] width 76 height 11
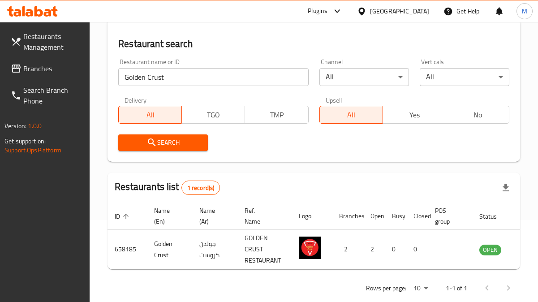
scroll to position [90, 0]
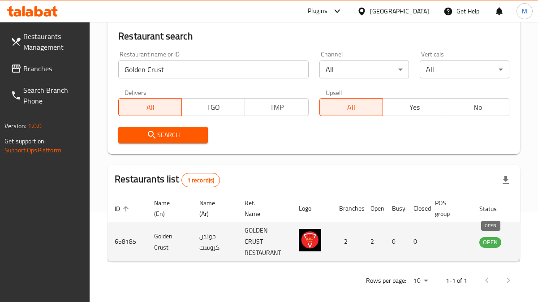
click at [499, 241] on span "OPEN" at bounding box center [490, 242] width 22 height 10
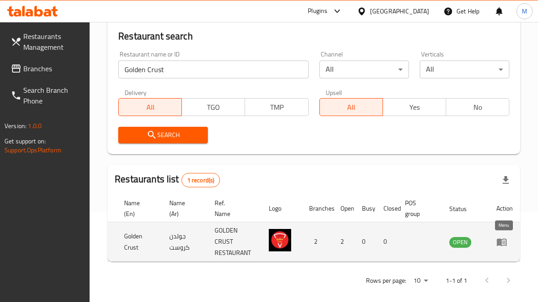
click at [508, 242] on link "enhanced table" at bounding box center [504, 242] width 17 height 11
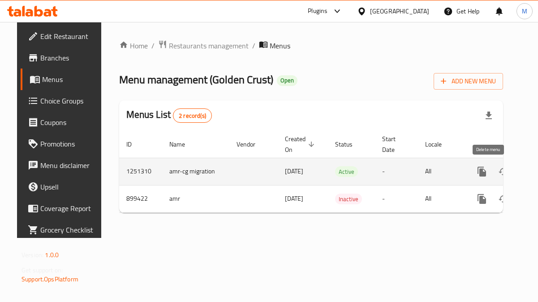
scroll to position [0, 33]
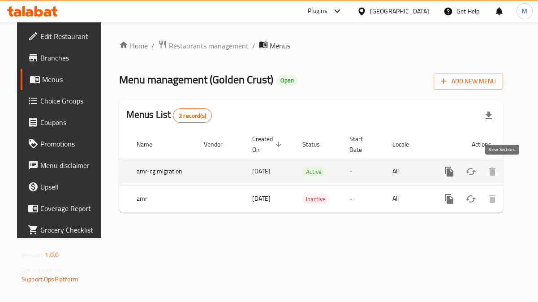
click at [509, 169] on icon "enhanced table" at bounding box center [514, 171] width 11 height 11
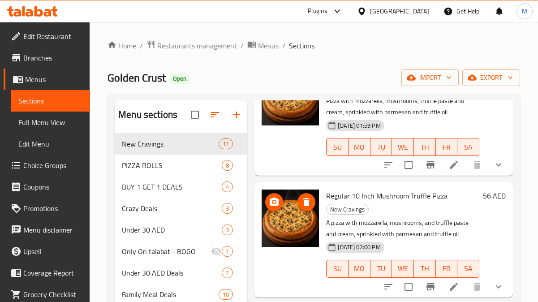
scroll to position [84, 0]
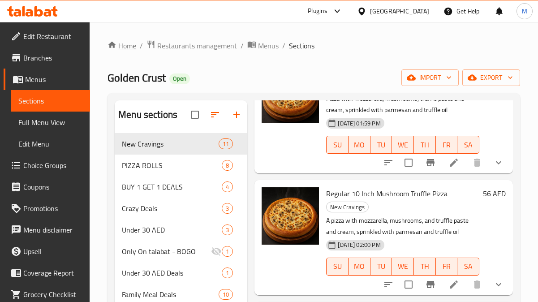
click at [131, 47] on link "Home" at bounding box center [122, 45] width 29 height 11
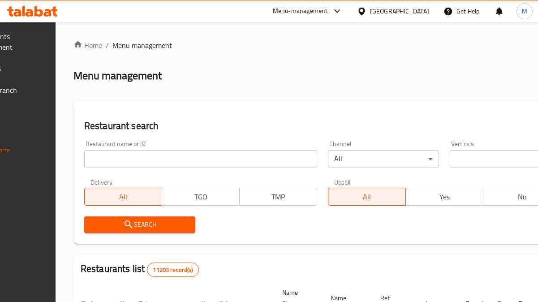
click at [164, 160] on input "search" at bounding box center [200, 159] width 233 height 18
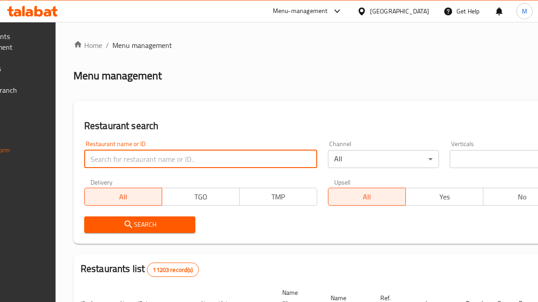
paste input "Combo"
type input "Combo"
click button "Search" at bounding box center [139, 224] width 111 height 17
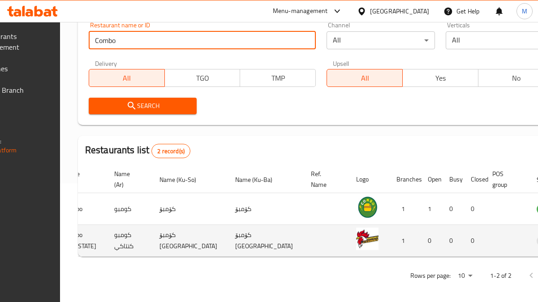
scroll to position [0, 113]
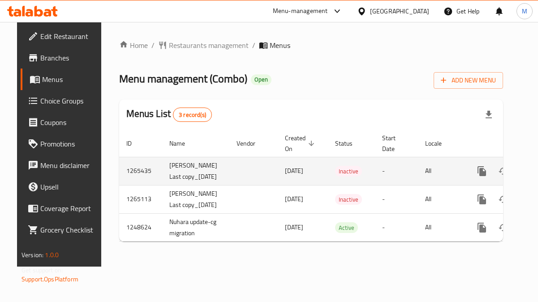
scroll to position [0, 33]
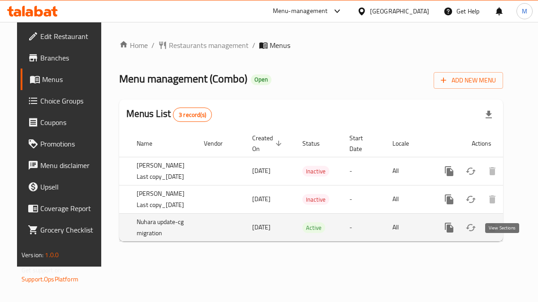
click at [509, 233] on icon "enhanced table" at bounding box center [514, 227] width 11 height 11
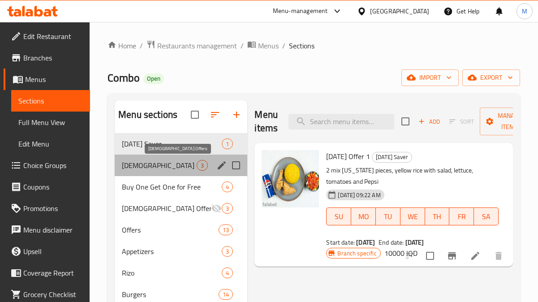
click at [156, 169] on span "[DEMOGRAPHIC_DATA] Offers" at bounding box center [159, 165] width 75 height 11
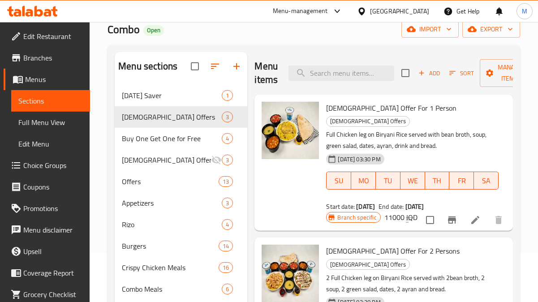
scroll to position [40, 0]
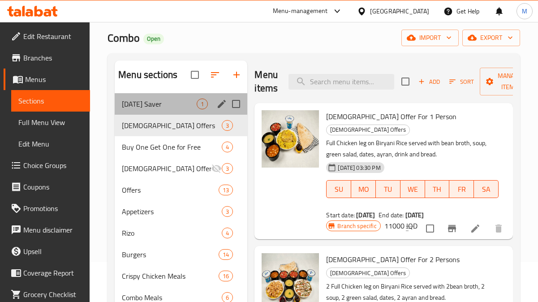
click at [174, 99] on span "[DATE] Saver" at bounding box center [159, 104] width 75 height 11
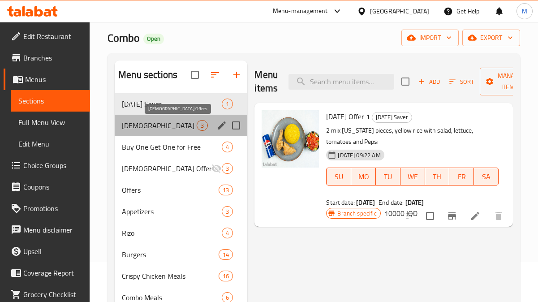
click at [160, 128] on span "[DEMOGRAPHIC_DATA] Offers" at bounding box center [159, 125] width 75 height 11
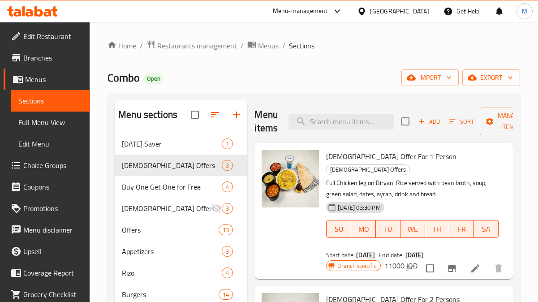
click at [370, 8] on div at bounding box center [363, 11] width 13 height 10
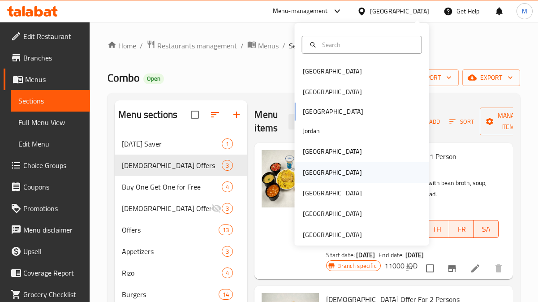
click at [321, 172] on div "[GEOGRAPHIC_DATA]" at bounding box center [332, 172] width 73 height 21
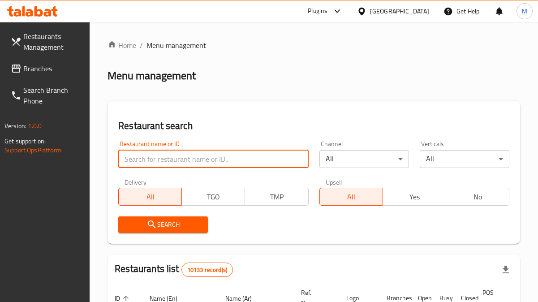
click at [215, 156] on input "search" at bounding box center [213, 159] width 190 height 18
paste input "sultan [PERSON_NAME]"
click button "Search" at bounding box center [163, 224] width 90 height 17
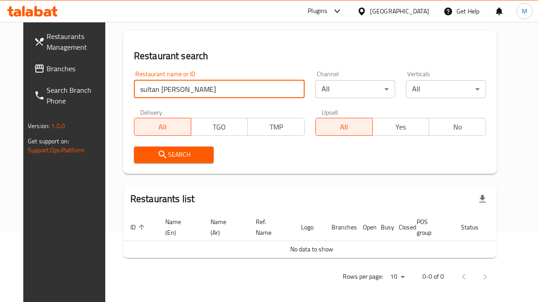
scroll to position [74, 0]
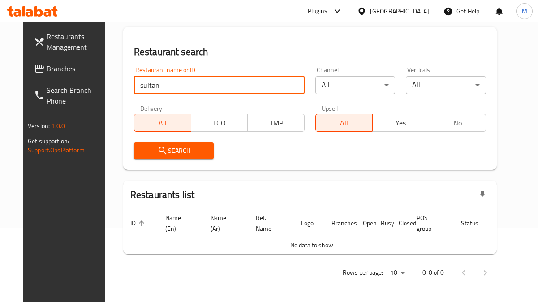
type input "sultan"
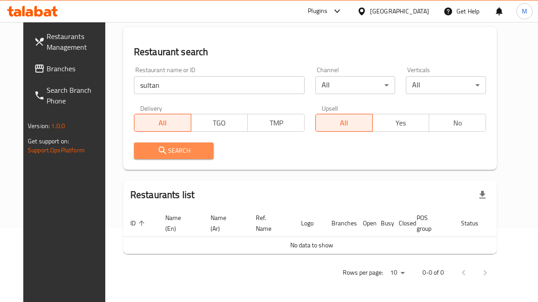
click at [159, 153] on icon "submit" at bounding box center [163, 151] width 8 height 8
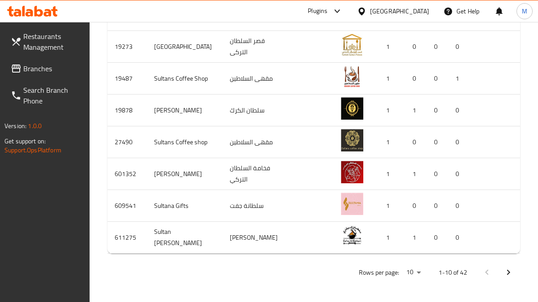
scroll to position [414, 0]
click at [509, 271] on icon "Next page" at bounding box center [508, 272] width 11 height 11
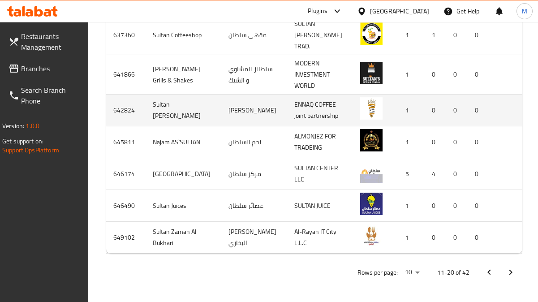
scroll to position [437, 0]
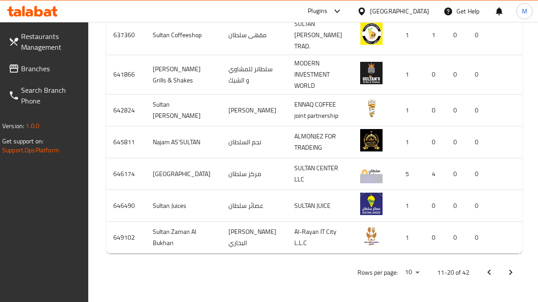
click at [507, 281] on button "Next page" at bounding box center [511, 273] width 22 height 22
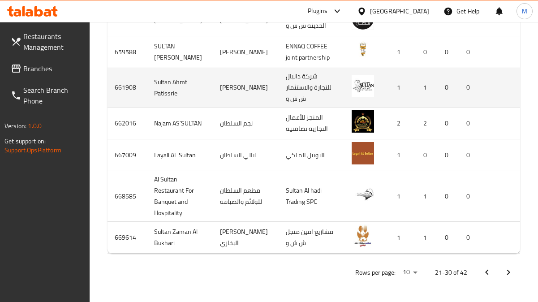
scroll to position [546, 0]
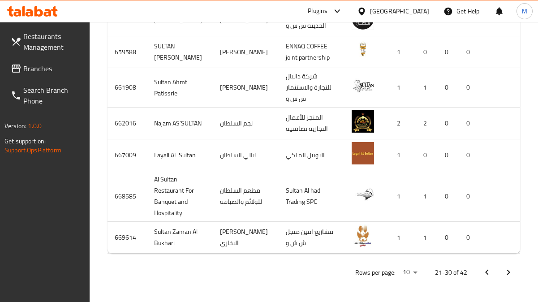
click at [511, 271] on icon "Next page" at bounding box center [508, 272] width 11 height 11
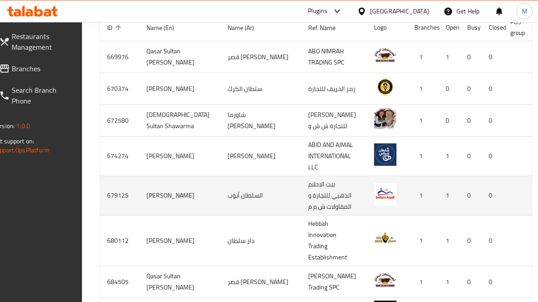
scroll to position [0, 39]
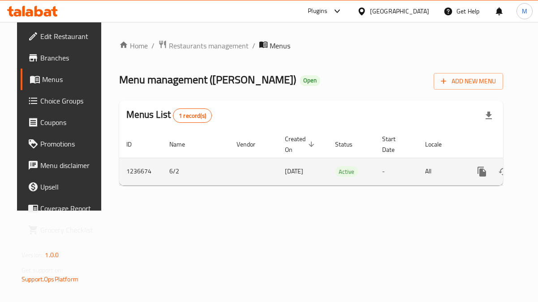
scroll to position [0, 33]
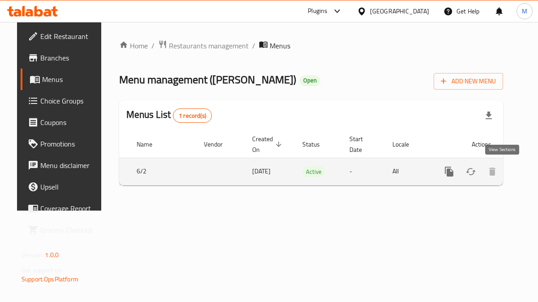
click at [509, 170] on icon "enhanced table" at bounding box center [514, 171] width 11 height 11
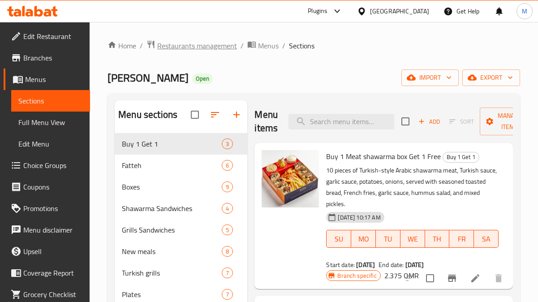
click at [202, 44] on span "Restaurants management" at bounding box center [197, 45] width 80 height 11
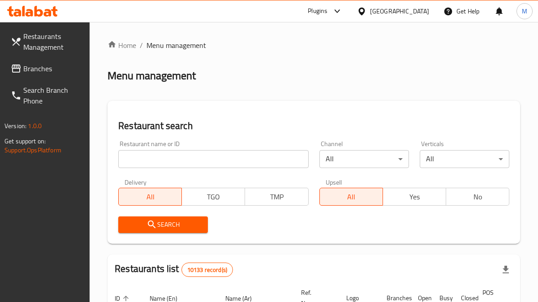
click at [427, 13] on div "[GEOGRAPHIC_DATA]" at bounding box center [399, 11] width 59 height 10
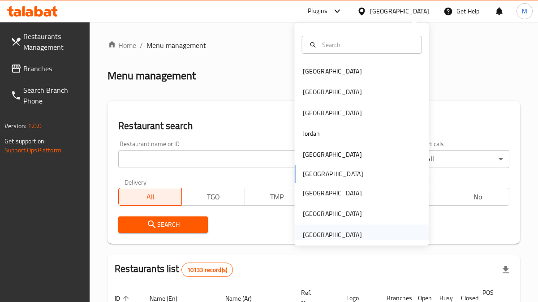
click at [341, 238] on div "[GEOGRAPHIC_DATA]" at bounding box center [332, 235] width 59 height 10
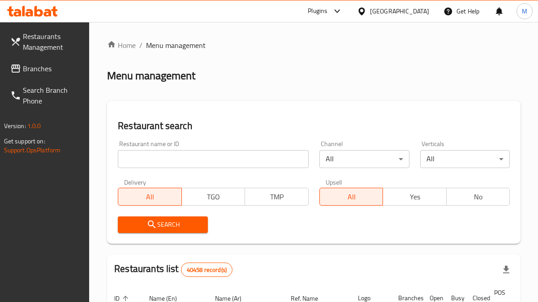
click at [266, 162] on input "search" at bounding box center [213, 159] width 191 height 18
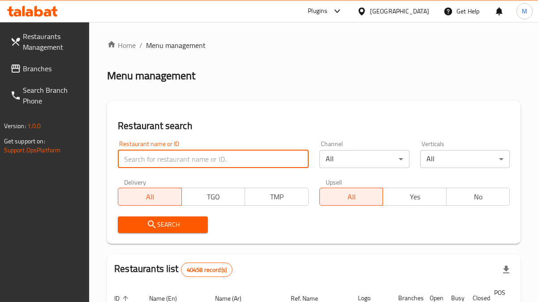
paste input "Al Anwaf Sweets"
type input "Al Anwaf Sweets"
click button "Search" at bounding box center [163, 224] width 90 height 17
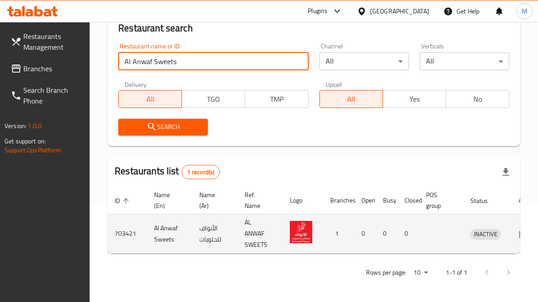
scroll to position [0, 22]
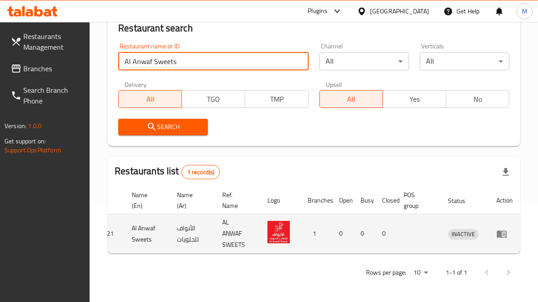
click at [503, 232] on icon "enhanced table" at bounding box center [501, 234] width 11 height 11
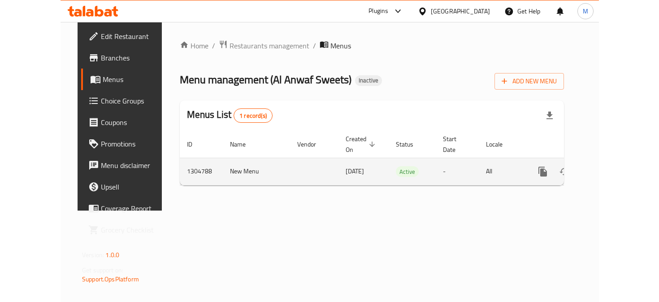
scroll to position [0, 33]
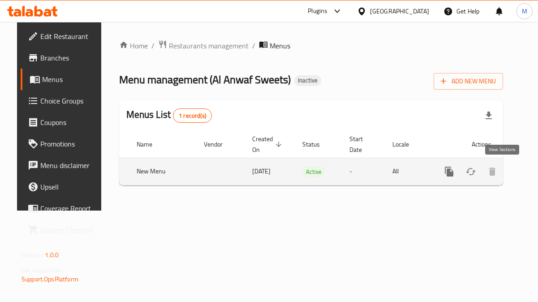
click at [510, 168] on icon "enhanced table" at bounding box center [514, 172] width 8 height 8
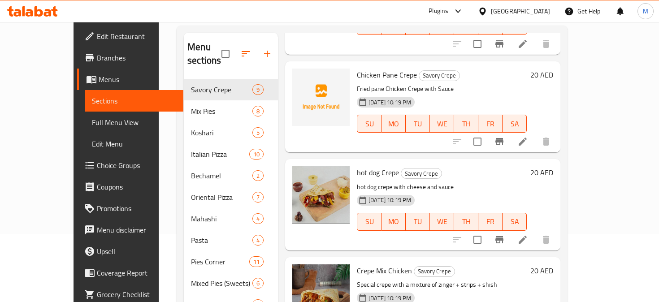
scroll to position [125, 0]
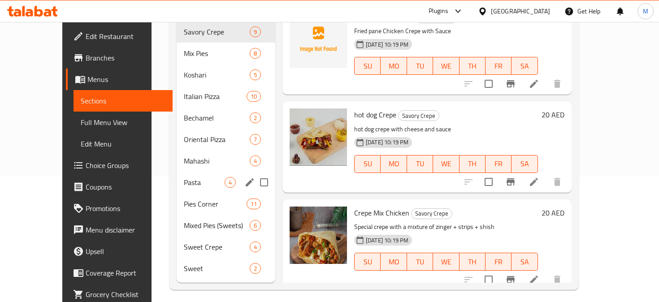
click at [184, 177] on span "Pasta" at bounding box center [204, 182] width 41 height 11
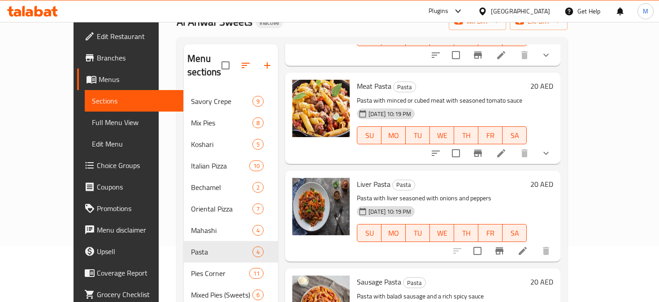
scroll to position [125, 0]
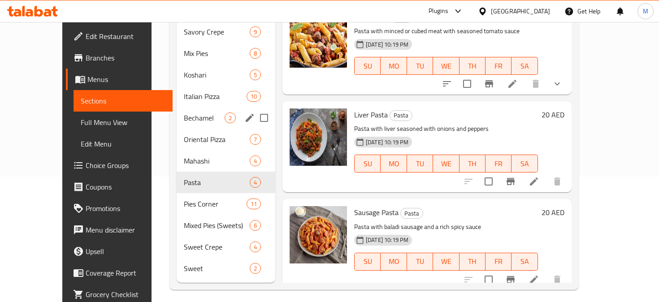
click at [177, 112] on div "Bechamel 2" at bounding box center [226, 118] width 99 height 22
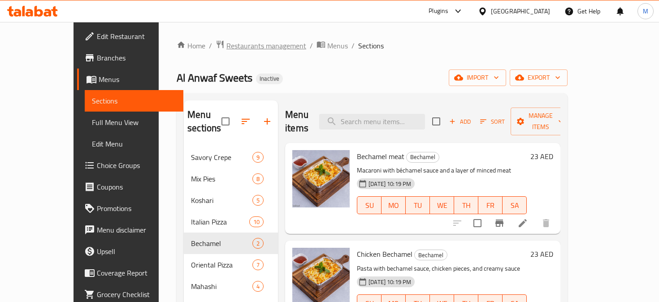
click at [226, 41] on span "Restaurants management" at bounding box center [266, 45] width 80 height 11
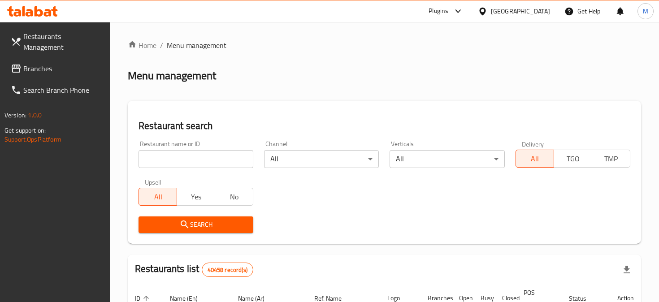
click at [226, 153] on input "search" at bounding box center [195, 159] width 115 height 18
paste input "SIP AND SPARK"
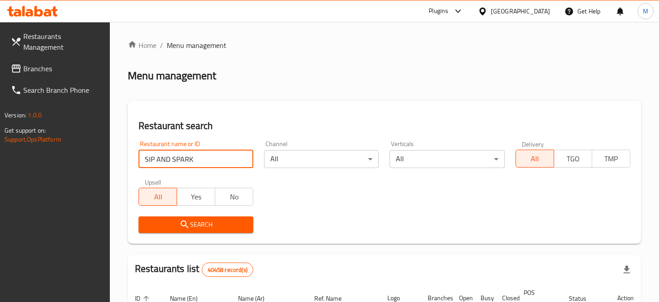
type input "SIP AND SPARK"
click at [244, 224] on span "Search" at bounding box center [196, 224] width 100 height 11
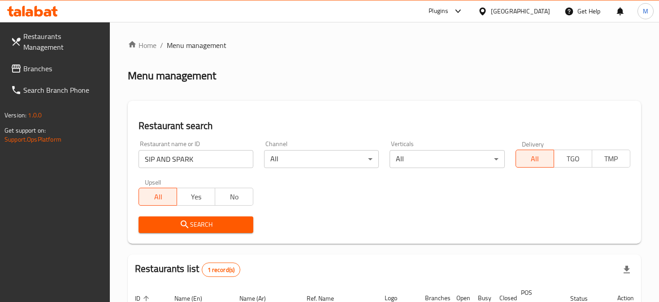
scroll to position [98, 0]
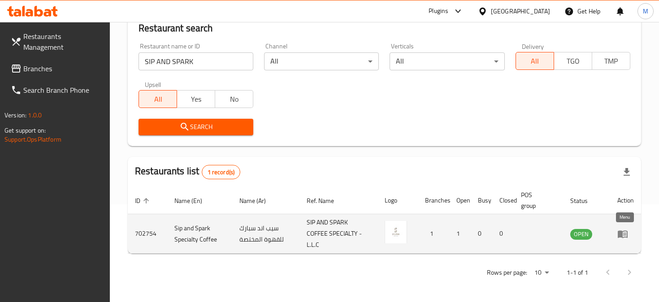
click at [538, 231] on icon "enhanced table" at bounding box center [622, 234] width 10 height 8
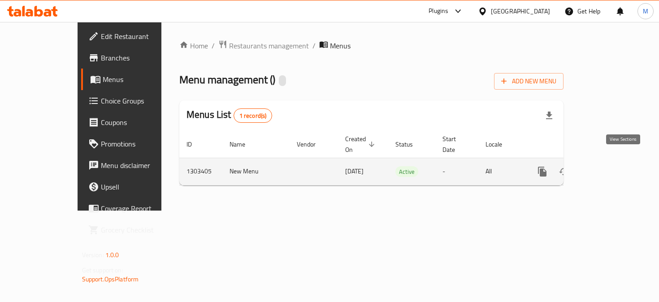
click at [538, 166] on icon "enhanced table" at bounding box center [606, 171] width 11 height 11
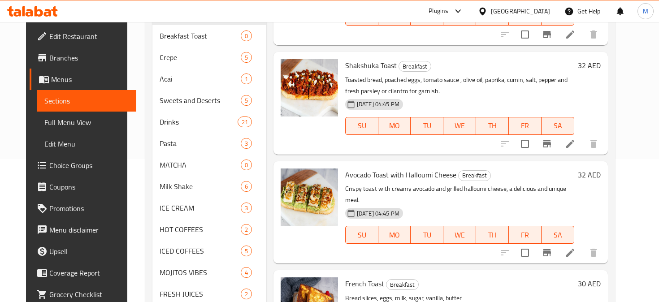
scroll to position [182, 0]
